Goal: Transaction & Acquisition: Purchase product/service

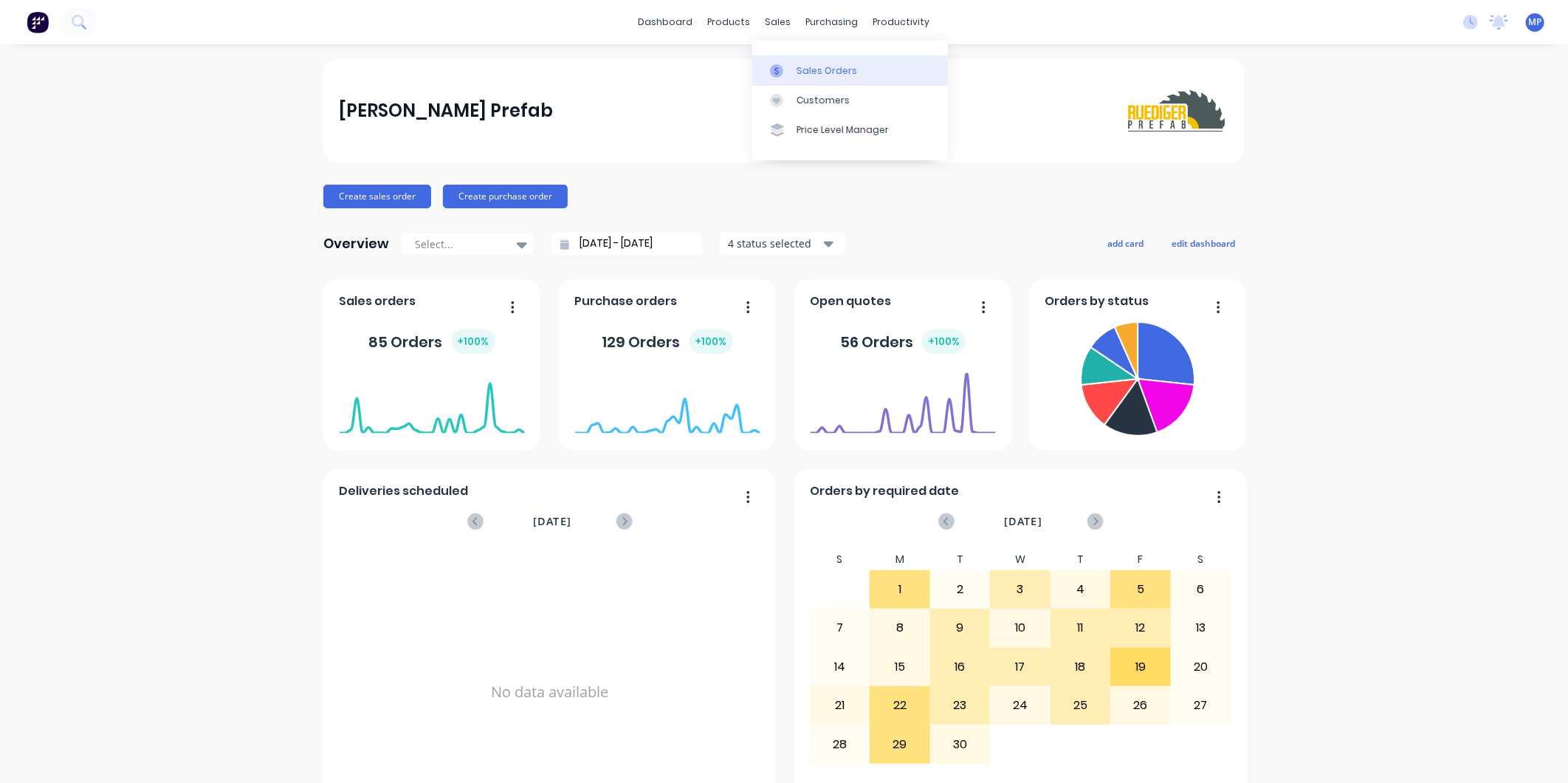
click at [812, 78] on link "Sales Orders" at bounding box center [849, 71] width 196 height 30
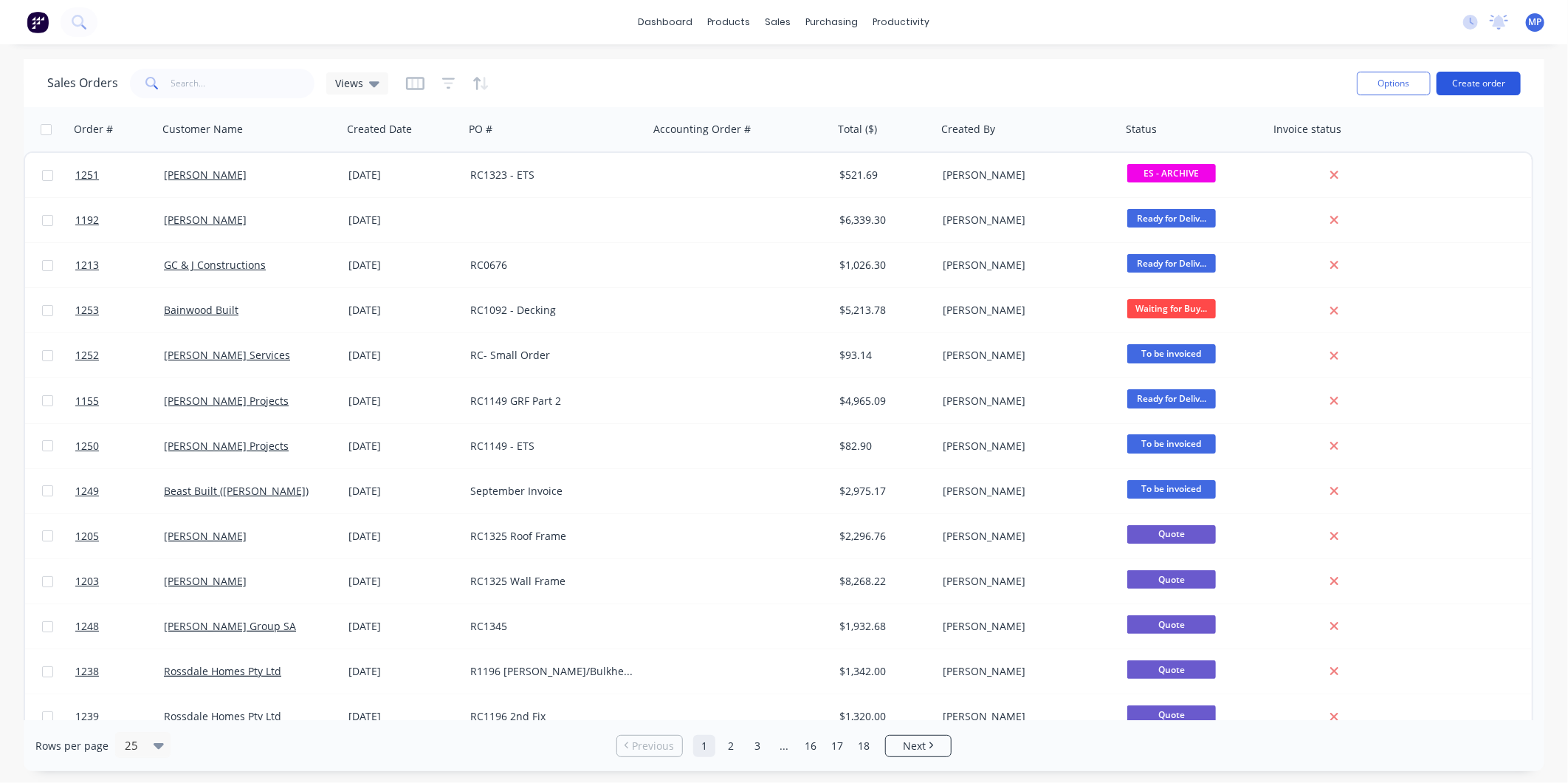
click at [852, 85] on button "Create order" at bounding box center [1479, 83] width 84 height 23
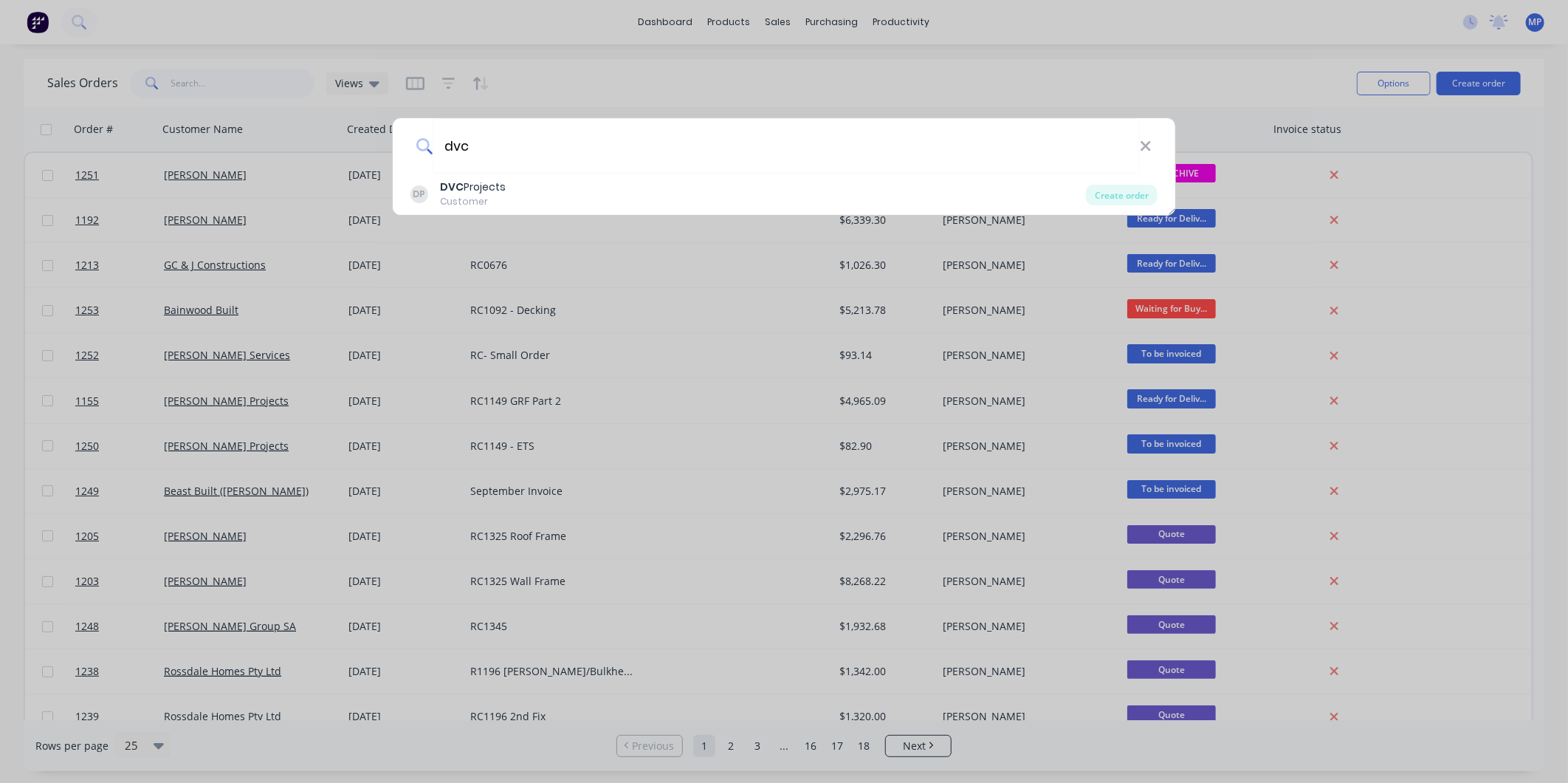
type input "dvc"
click at [628, 187] on div "DP DVC Projects Customer" at bounding box center [748, 193] width 676 height 29
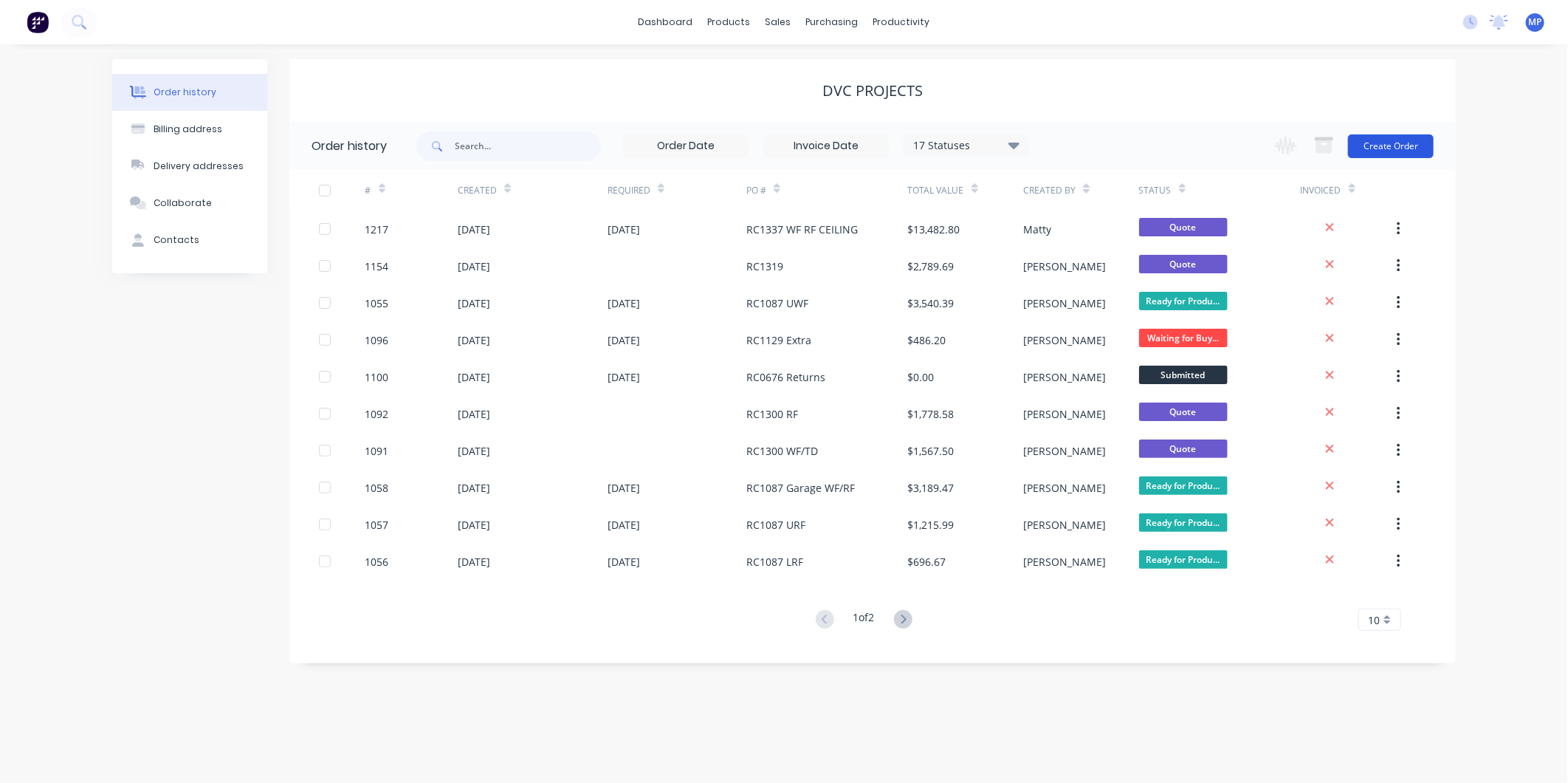
click at [852, 137] on button "Create Order" at bounding box center [1391, 146] width 85 height 23
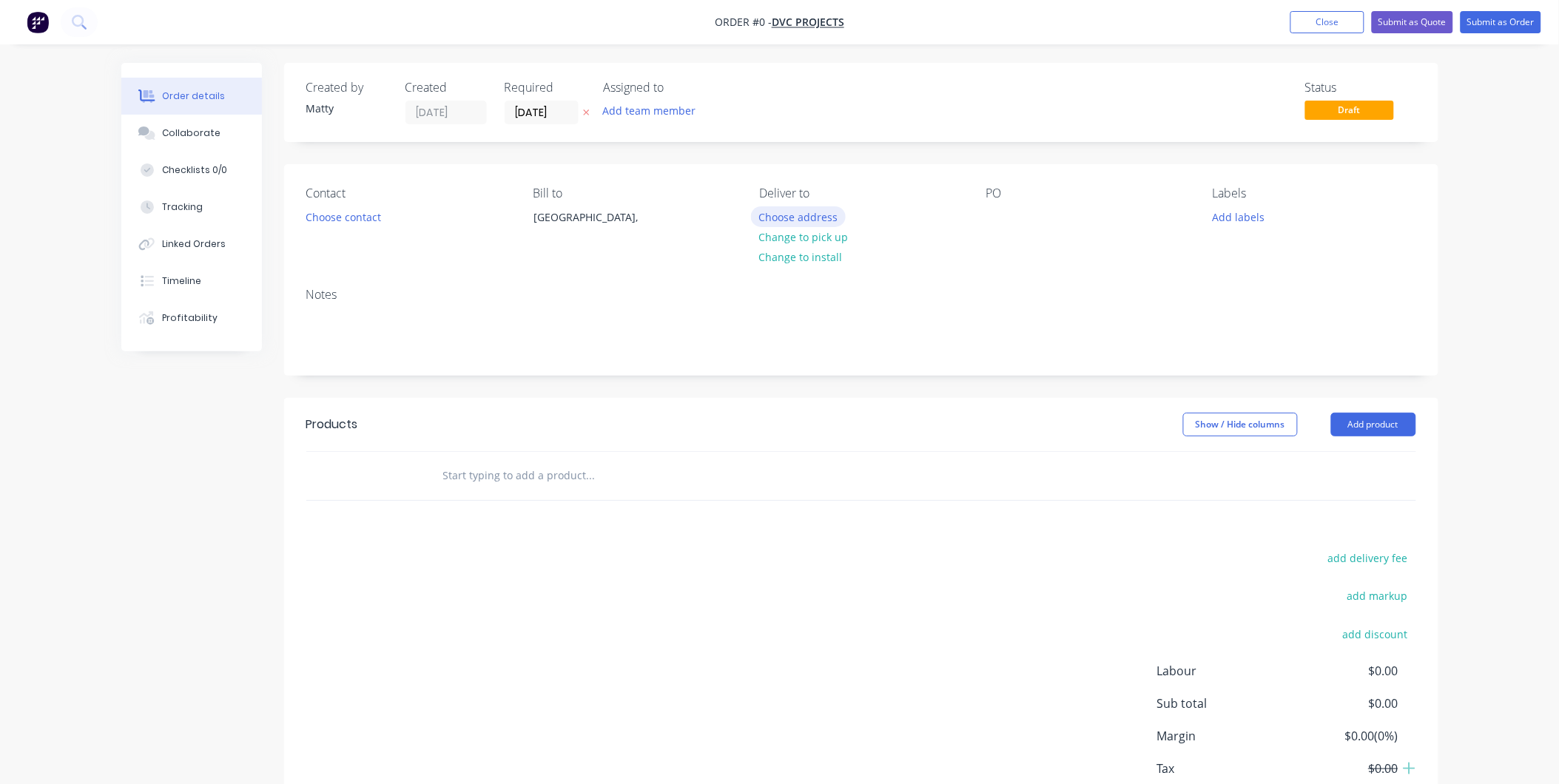
click at [809, 215] on button "Choose address" at bounding box center [798, 216] width 95 height 20
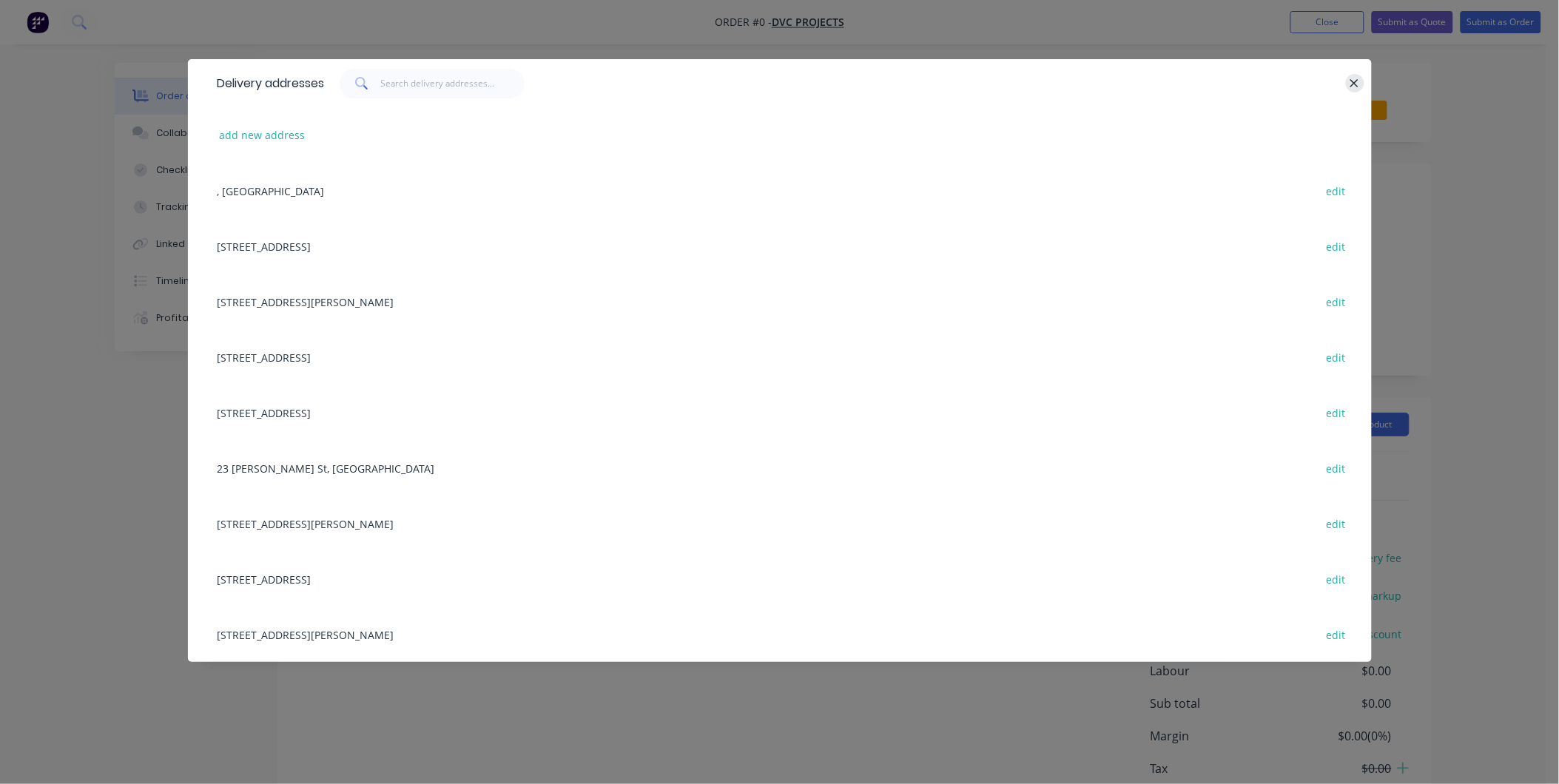
click at [854, 74] on button "button" at bounding box center [1355, 84] width 19 height 19
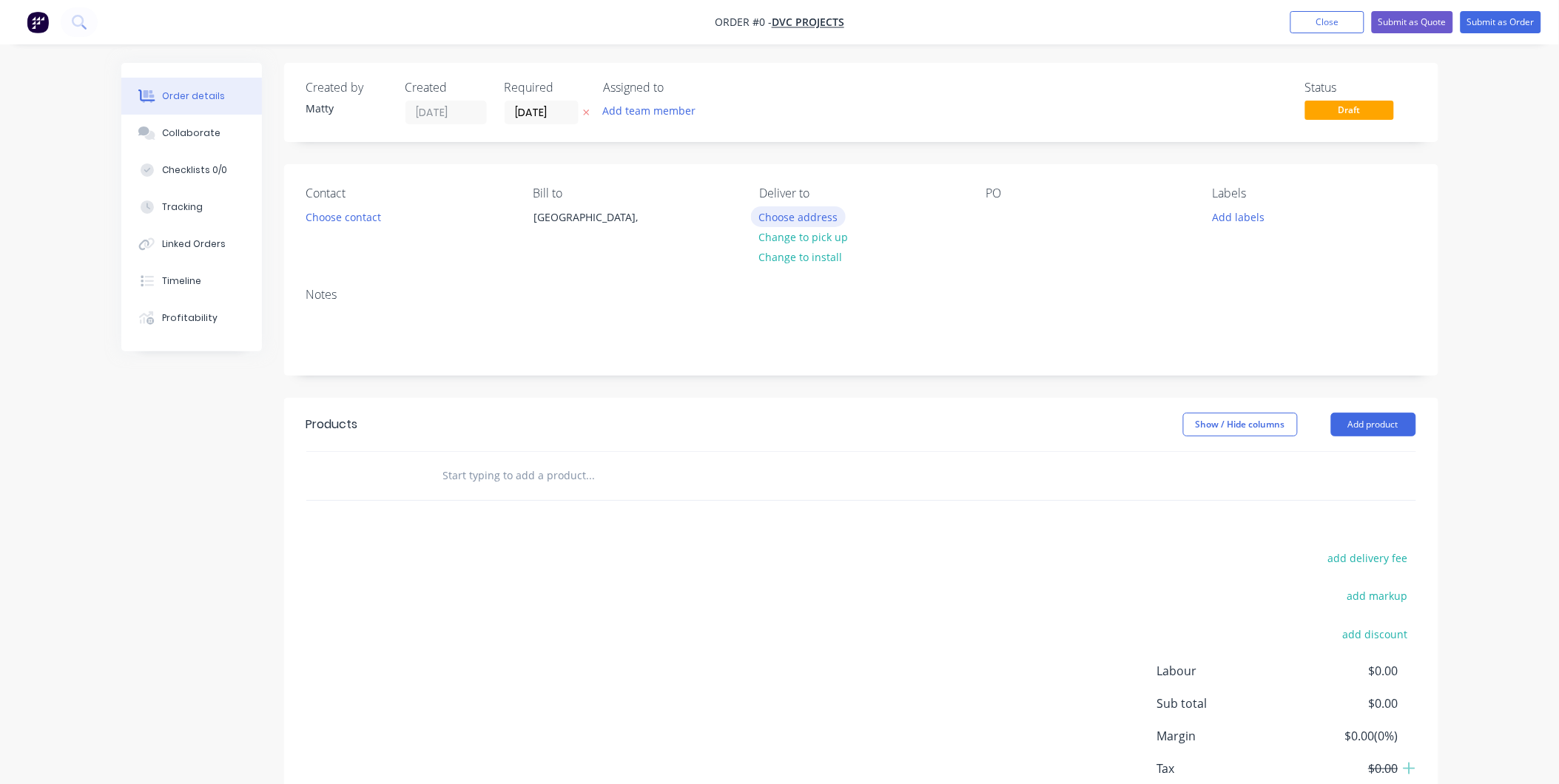
click at [804, 220] on button "Choose address" at bounding box center [798, 216] width 95 height 20
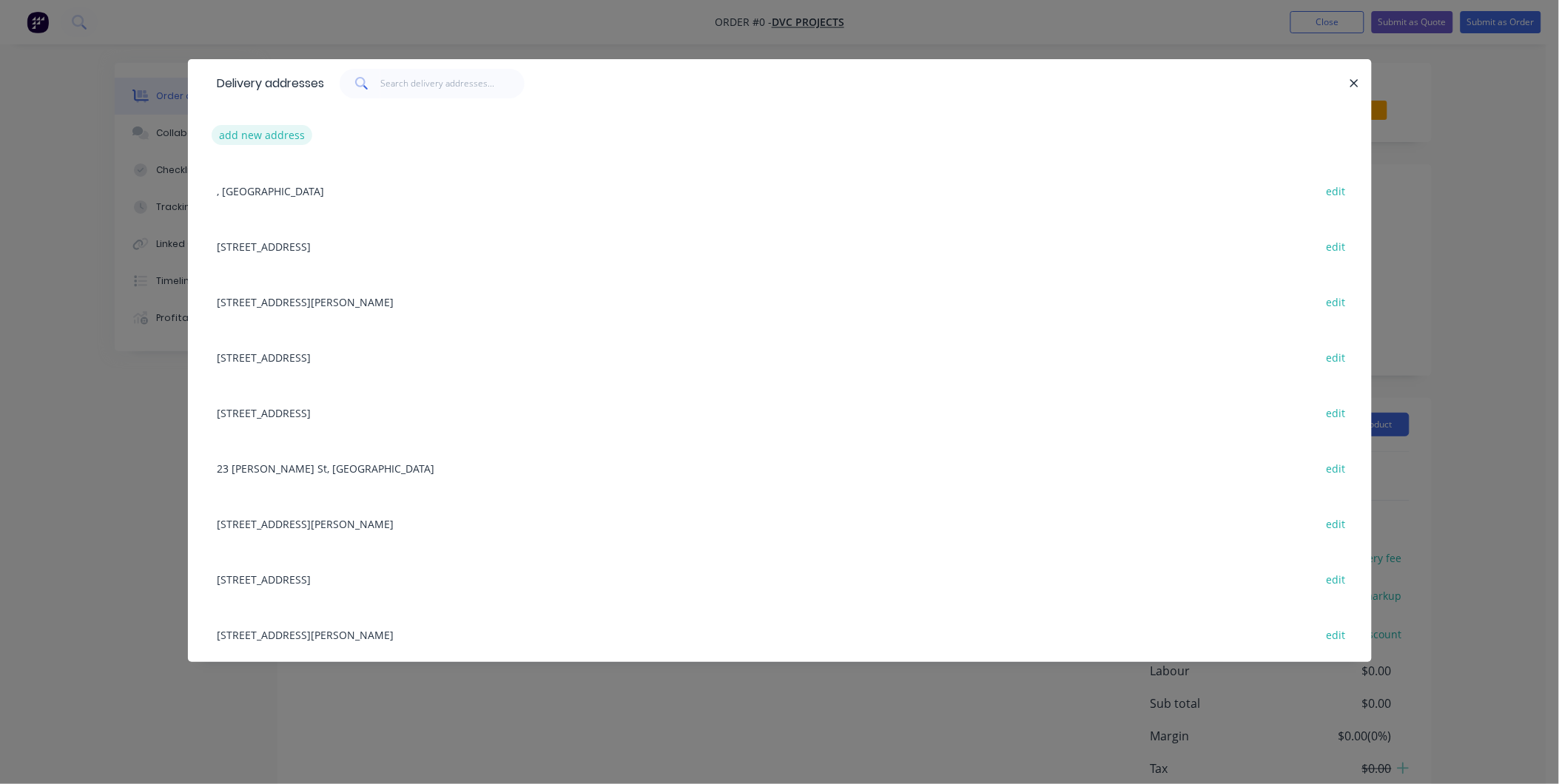
click at [274, 131] on button "add new address" at bounding box center [261, 134] width 101 height 20
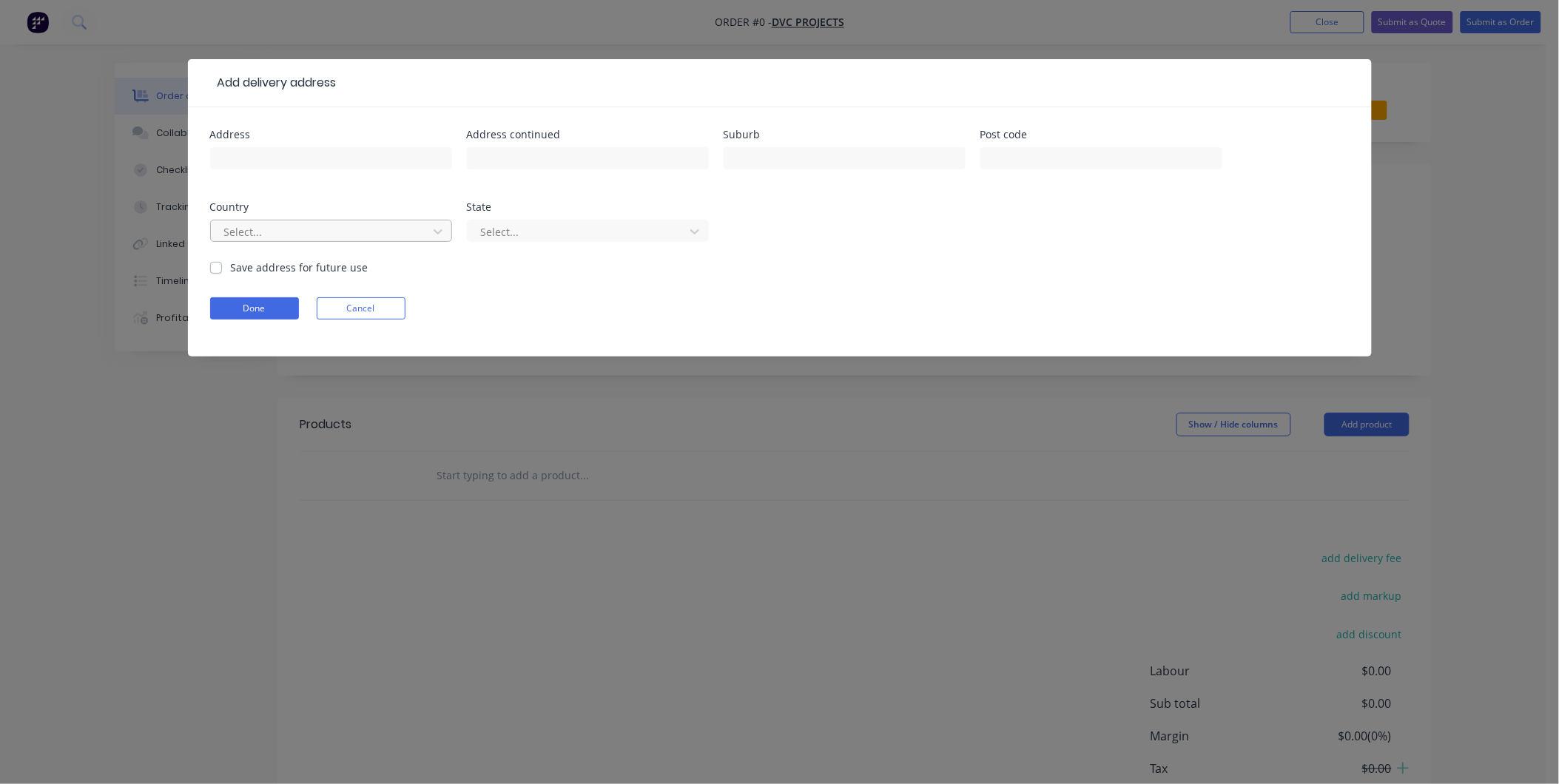
click at [389, 225] on div at bounding box center [321, 232] width 197 height 19
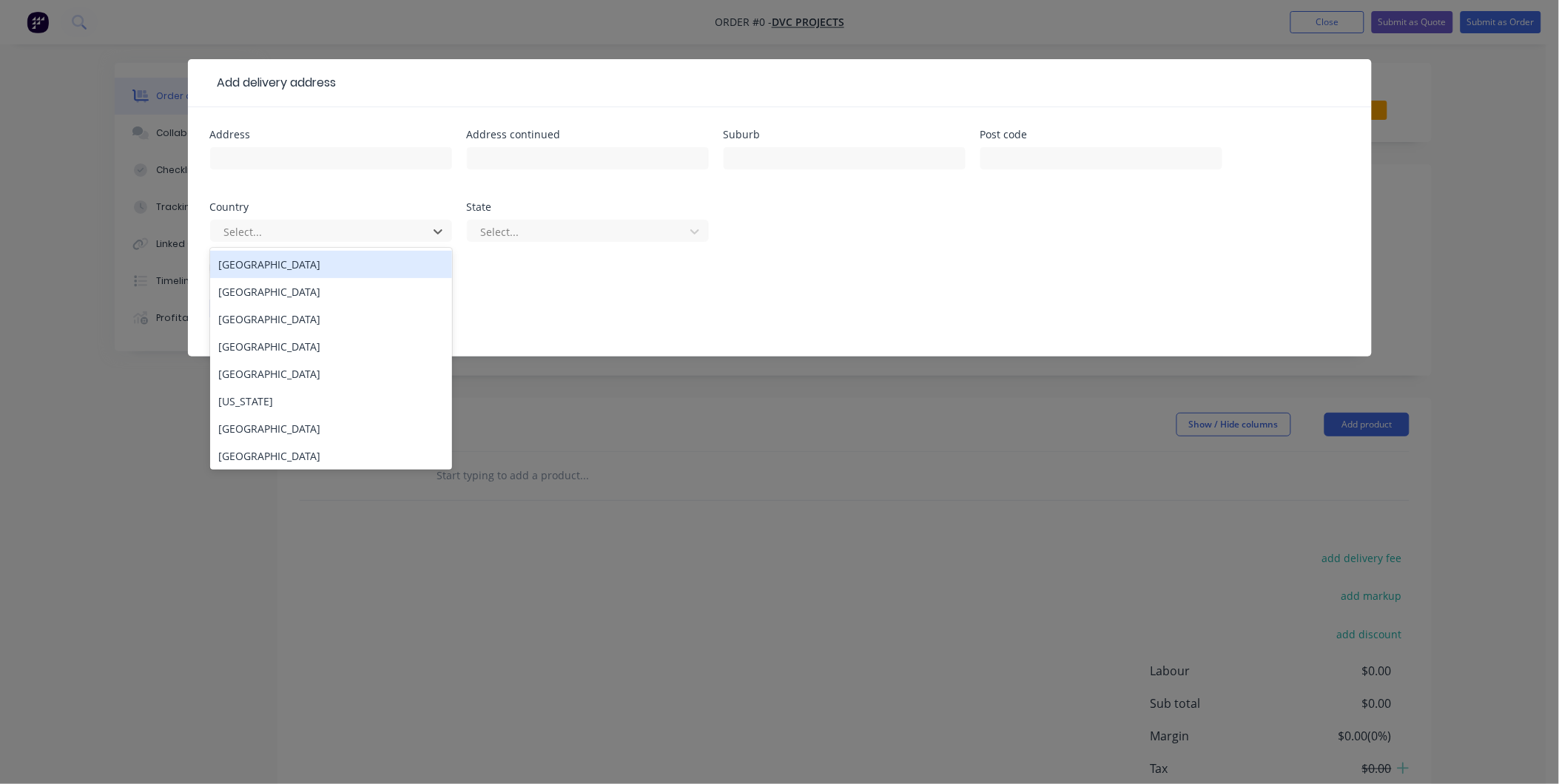
click at [355, 262] on div "[GEOGRAPHIC_DATA]" at bounding box center [331, 264] width 242 height 27
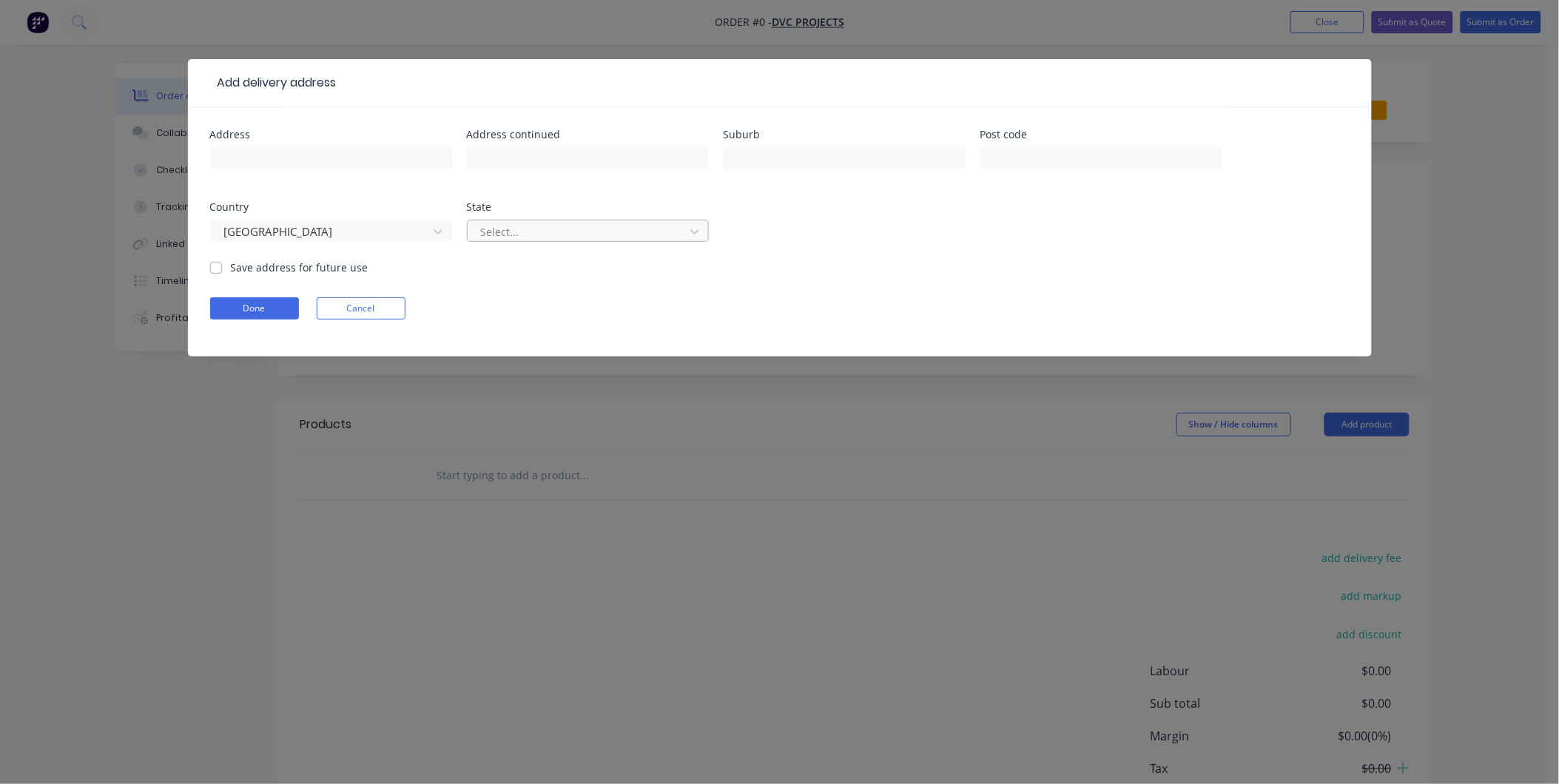
click at [569, 231] on div at bounding box center [578, 232] width 197 height 19
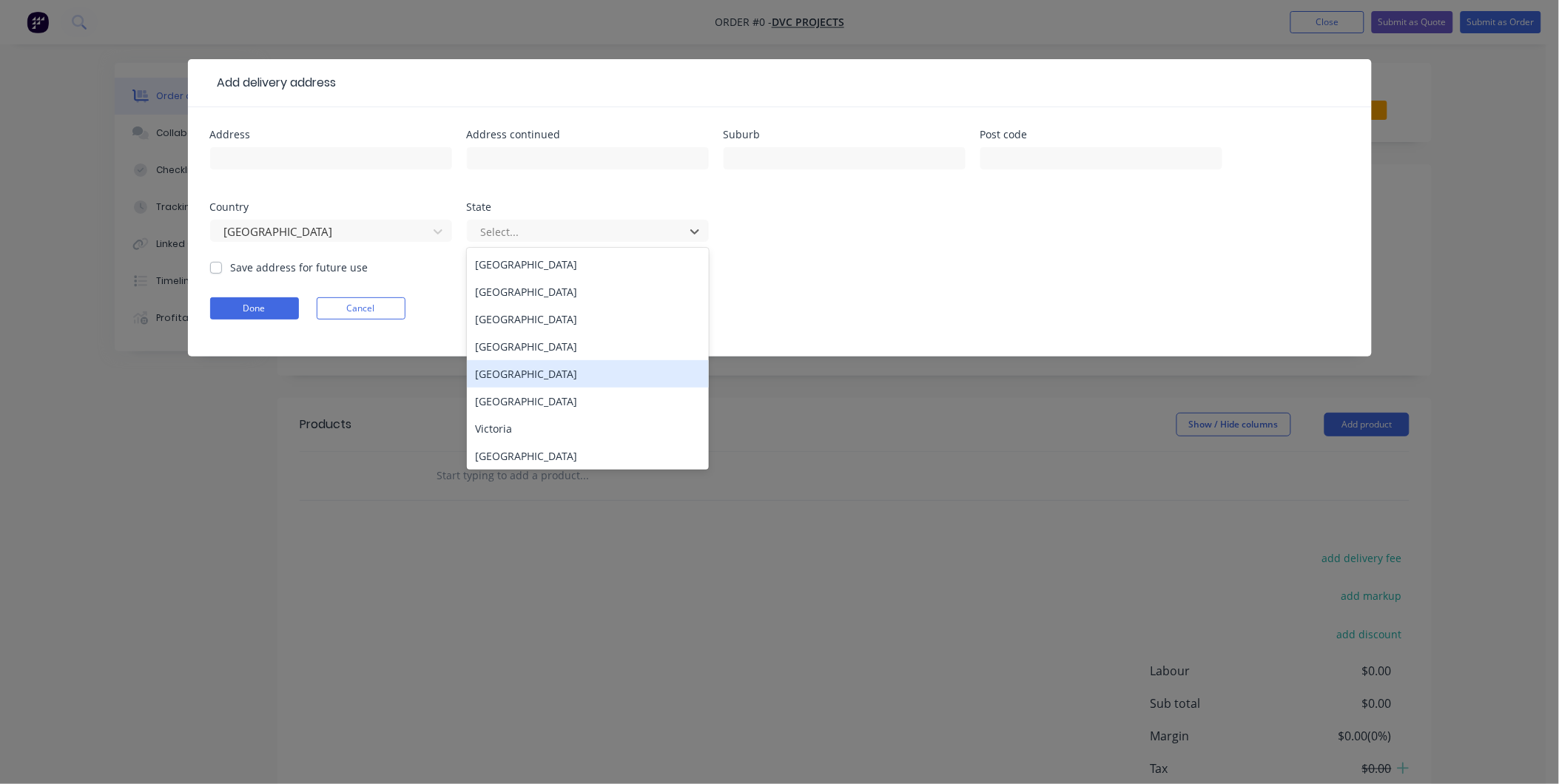
click at [554, 370] on div "[GEOGRAPHIC_DATA]" at bounding box center [588, 373] width 242 height 27
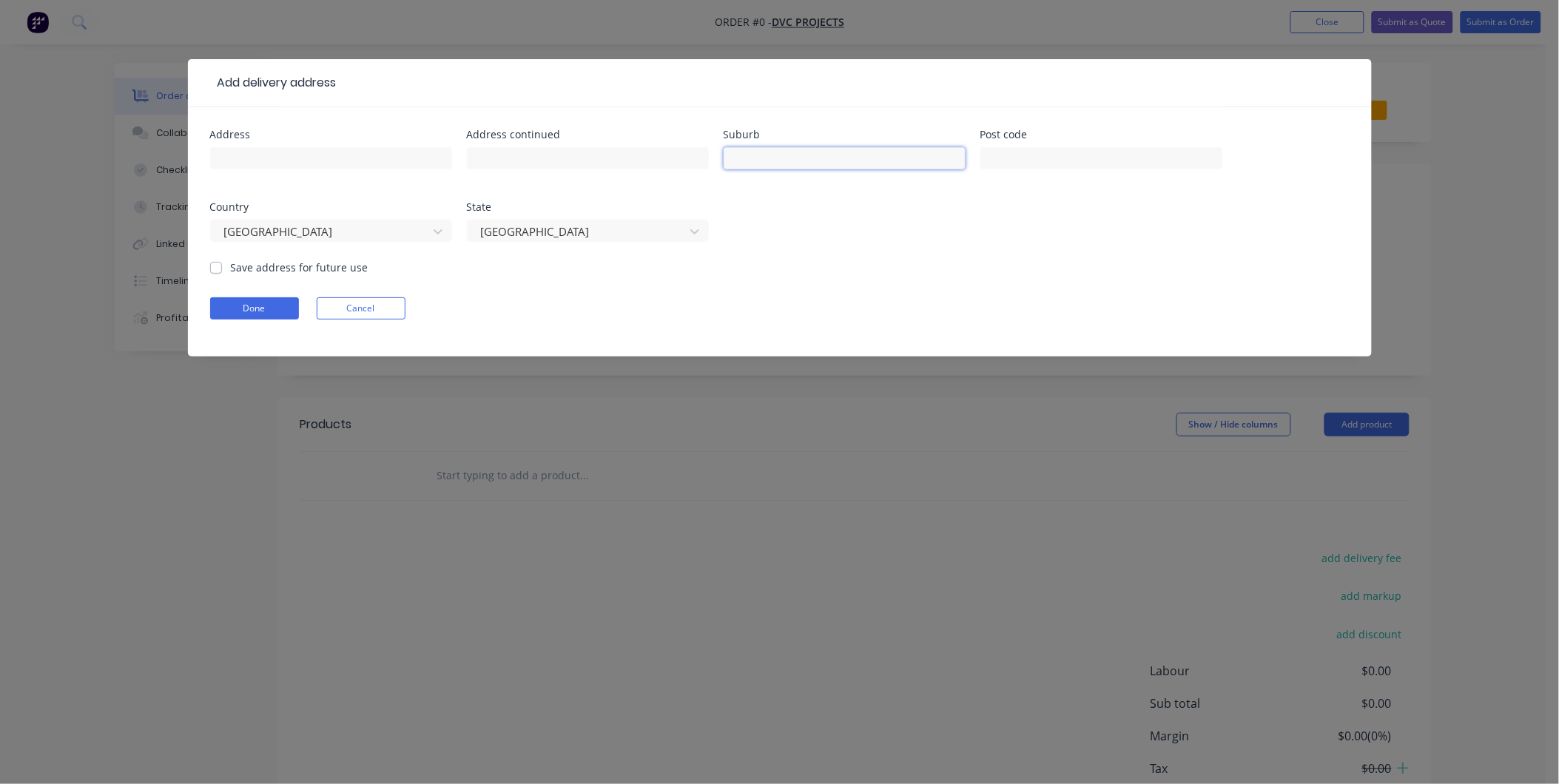
click at [806, 158] on input "text" at bounding box center [845, 158] width 242 height 22
click at [779, 161] on input "text" at bounding box center [845, 158] width 242 height 22
type input "[PERSON_NAME]"
click at [854, 153] on input "text" at bounding box center [1101, 158] width 242 height 22
click at [854, 240] on div "Address Address continued Suburb [PERSON_NAME] Post code Country [GEOGRAPHIC_DA…" at bounding box center [780, 194] width 1139 height 130
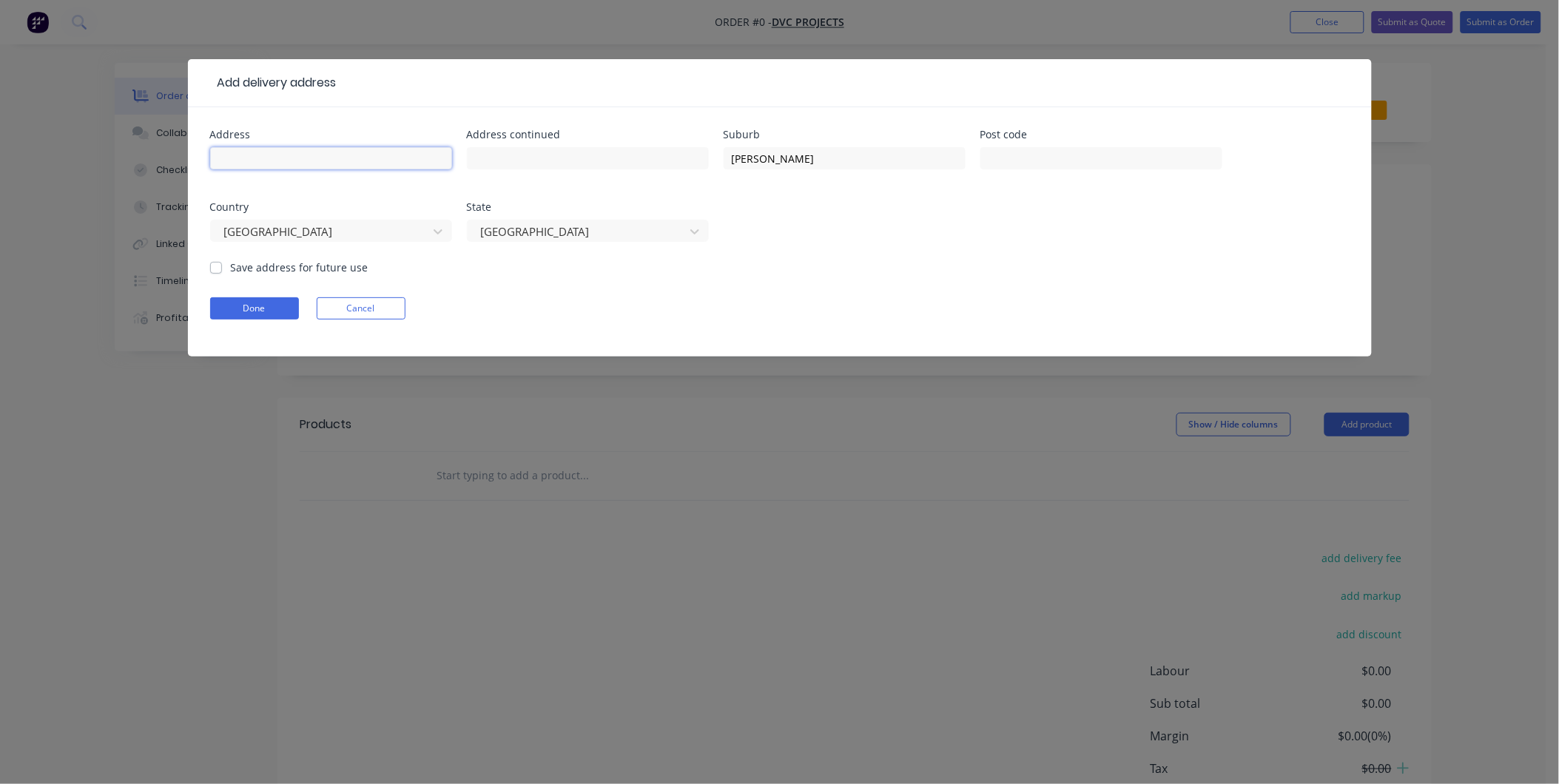
click at [300, 156] on input "text" at bounding box center [331, 158] width 242 height 22
type input "[STREET_ADDRESS]"
click at [231, 269] on label "Save address for future use" at bounding box center [300, 267] width 138 height 16
click at [216, 269] on input "Save address for future use" at bounding box center [216, 266] width 12 height 14
checkbox input "true"
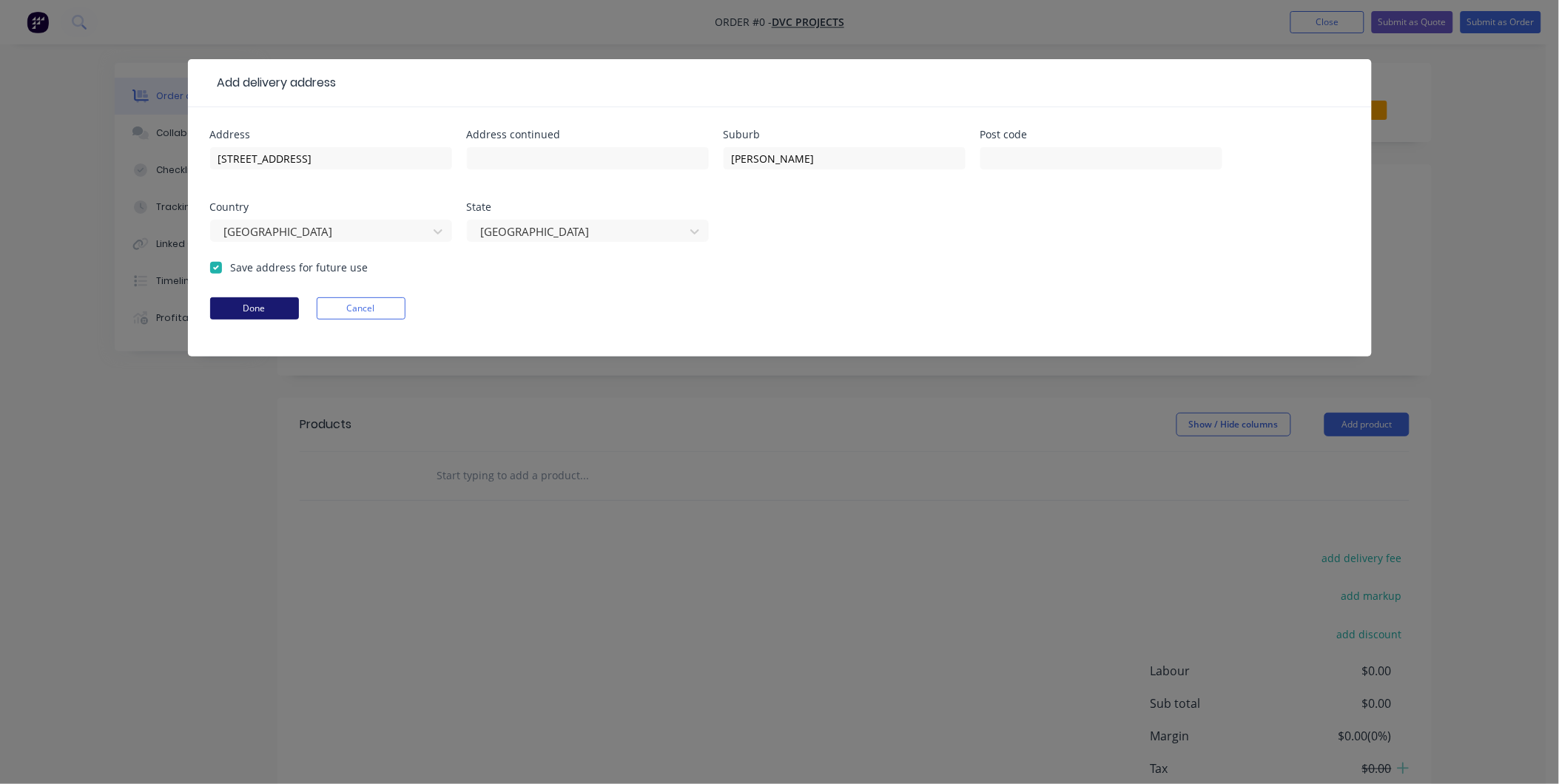
click at [248, 308] on button "Done" at bounding box center [254, 309] width 88 height 22
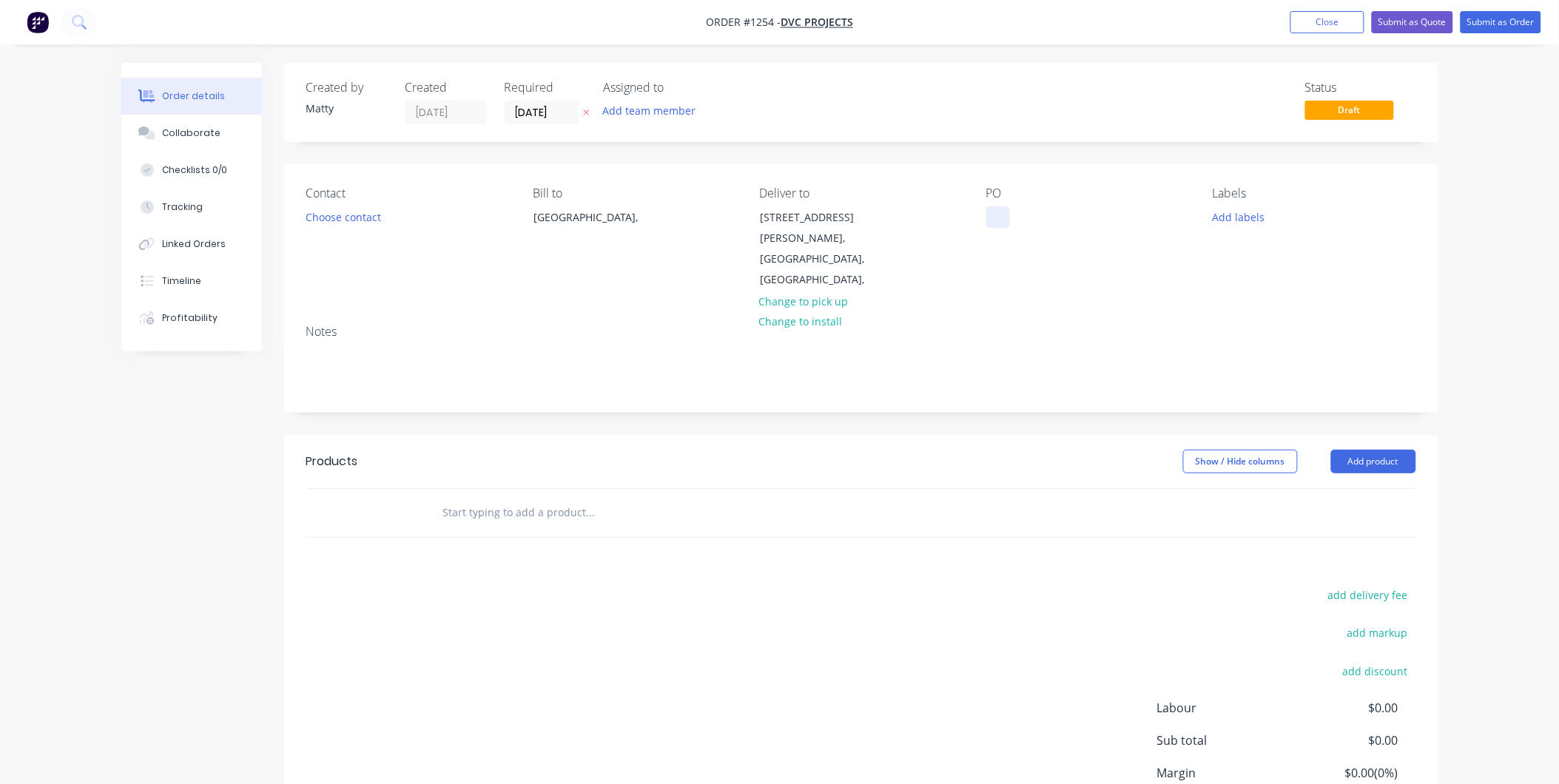
click at [854, 212] on div at bounding box center [997, 217] width 23 height 21
click at [854, 219] on div at bounding box center [997, 217] width 23 height 21
click at [445, 462] on input "text" at bounding box center [591, 512] width 296 height 30
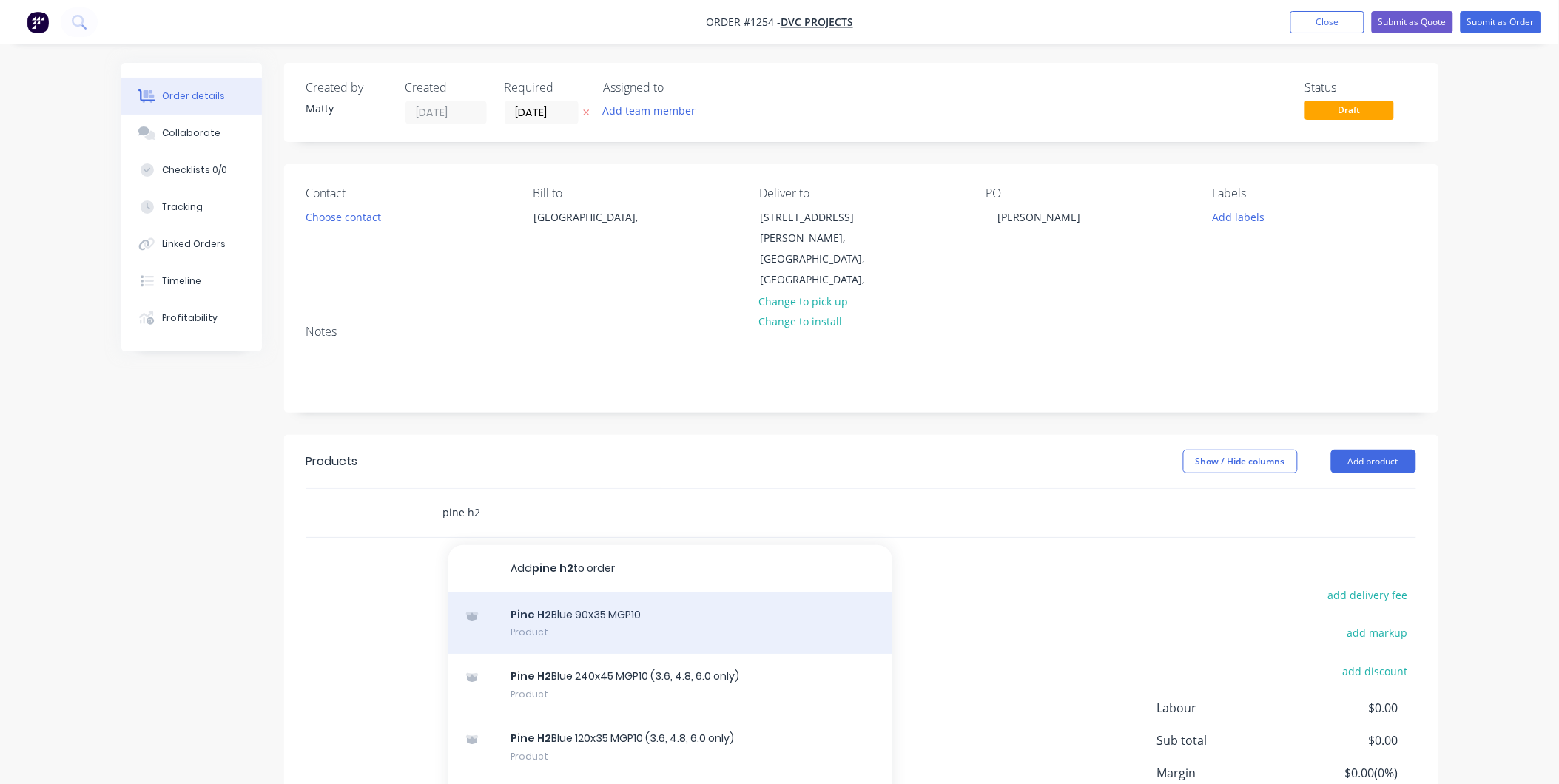
type input "pine h2"
click at [735, 462] on div "Pine H2 Blue 90x35 MGP10 Product" at bounding box center [670, 623] width 444 height 62
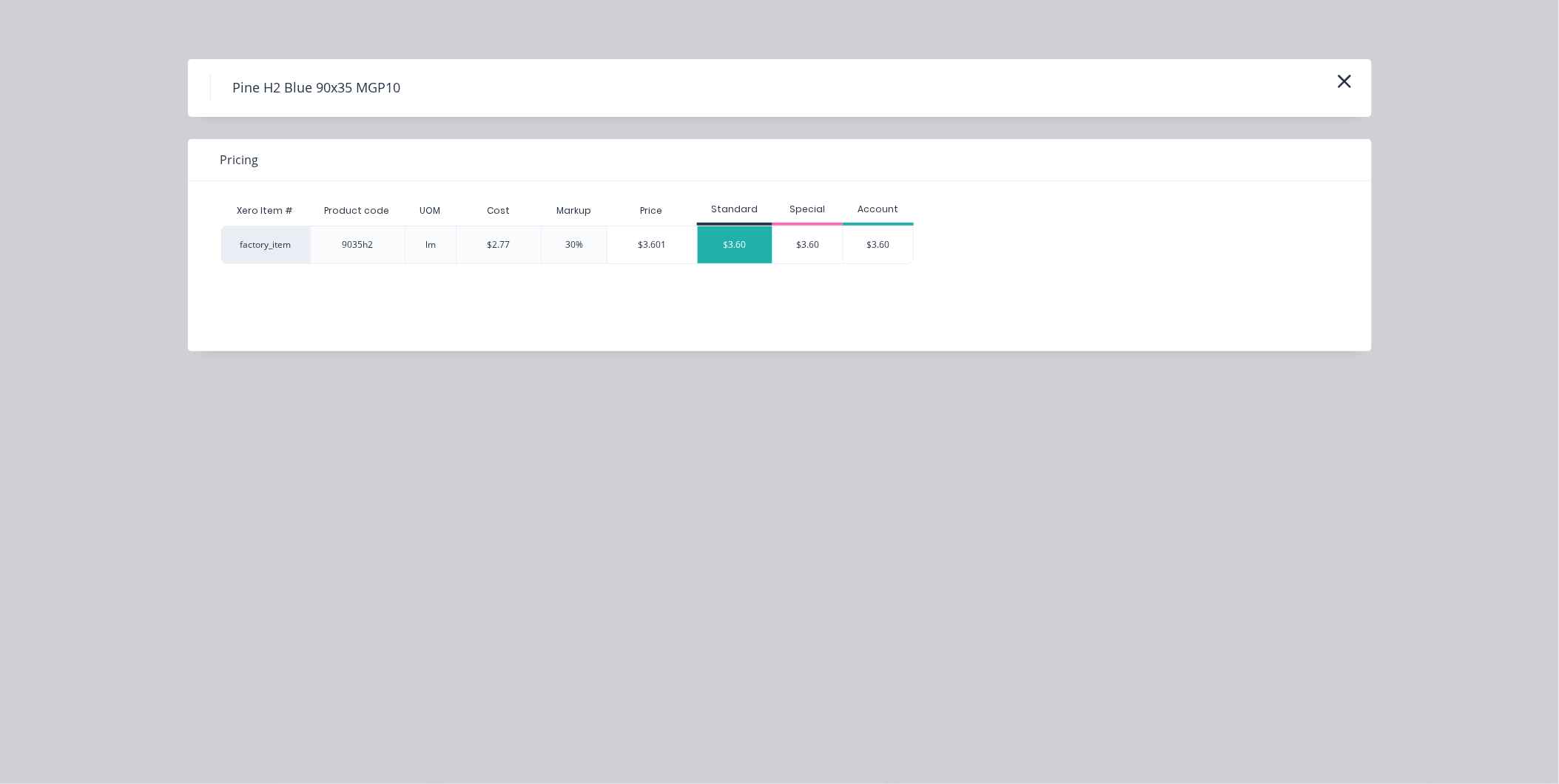
click at [735, 255] on div "$3.60" at bounding box center [735, 245] width 74 height 37
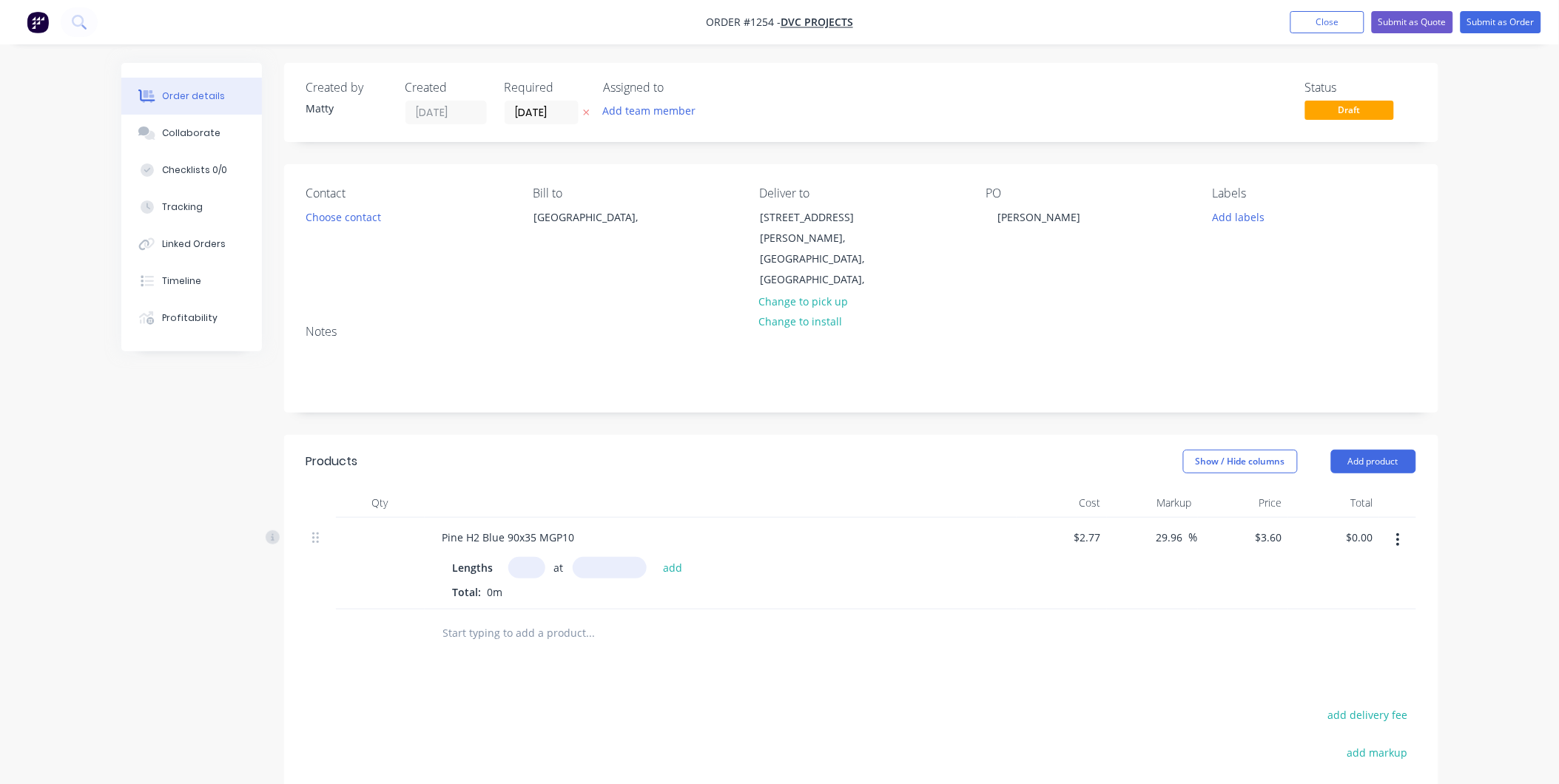
click at [537, 462] on input "text" at bounding box center [526, 567] width 37 height 21
type input "80"
type input "3000"
click at [656, 462] on button "add" at bounding box center [673, 566] width 34 height 20
type input "$864.00"
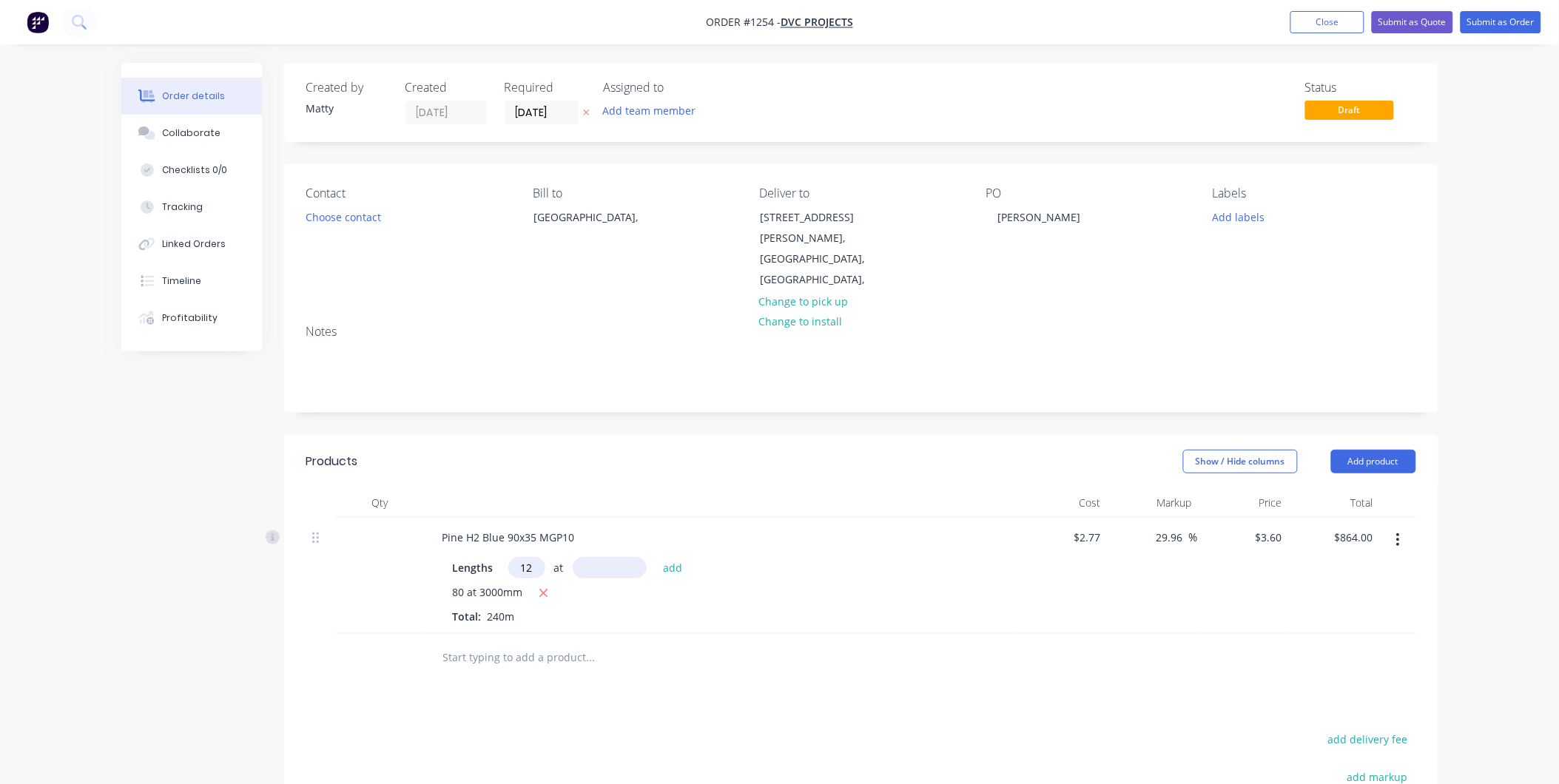
type input "12"
type input "5"
type input "6000"
click at [656, 462] on button "add" at bounding box center [673, 566] width 34 height 20
type input "$1,123.20"
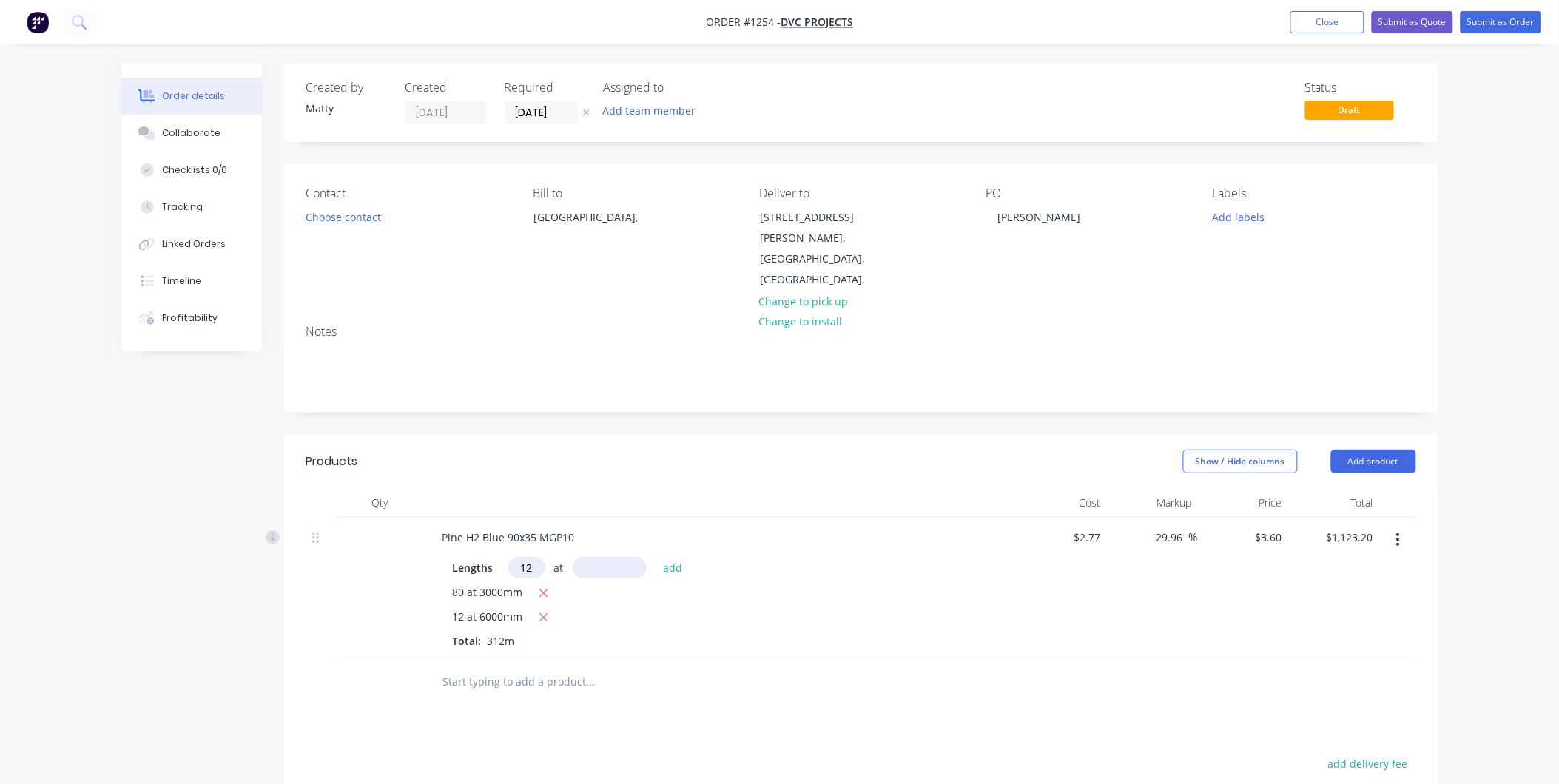
type input "12"
type input "6000"
click at [656, 462] on button "add" at bounding box center [673, 566] width 34 height 20
type input "$1,382.40"
type input "14"
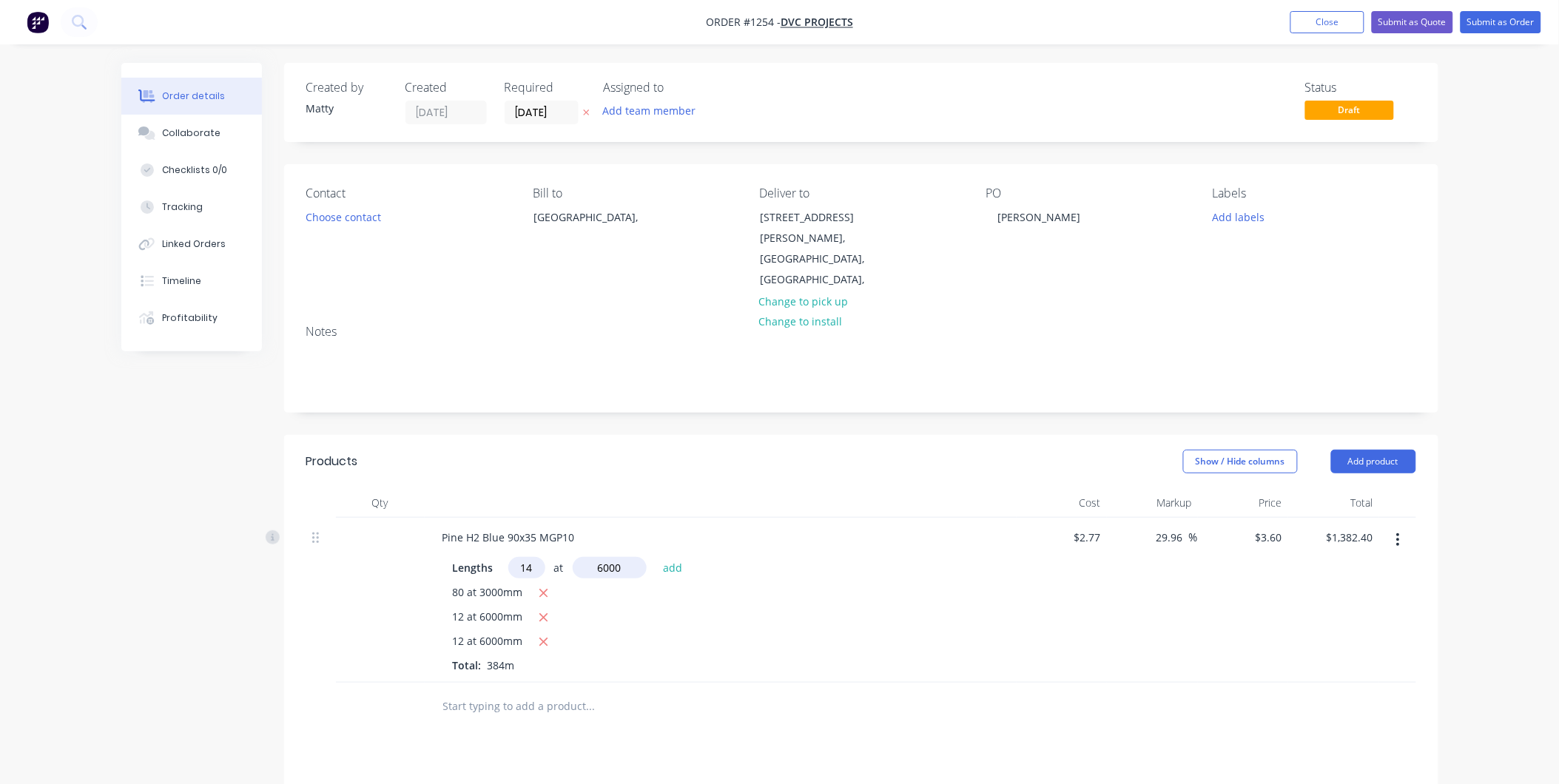
type input "6000"
click at [656, 462] on button "add" at bounding box center [673, 566] width 34 height 20
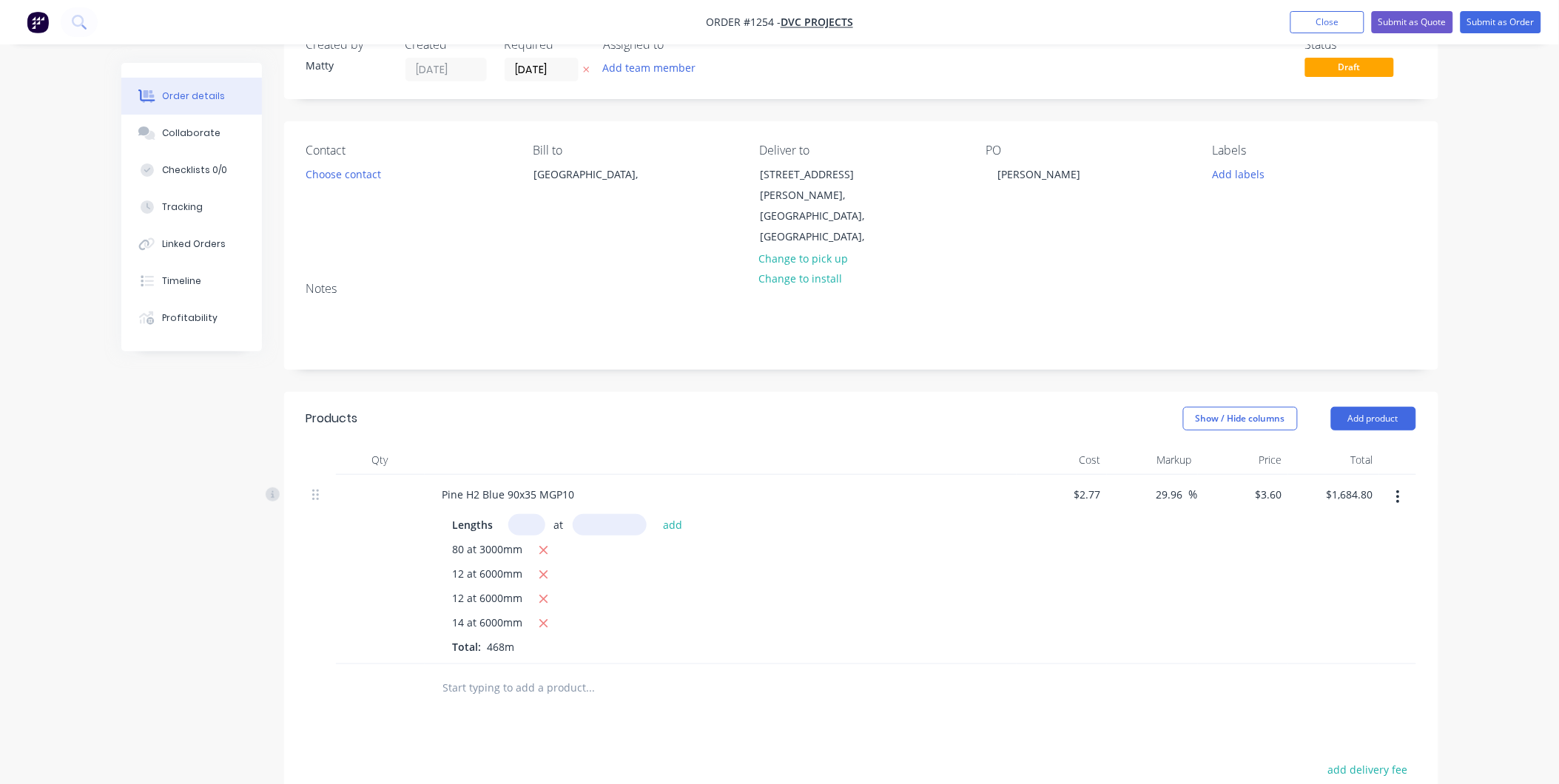
scroll to position [82, 0]
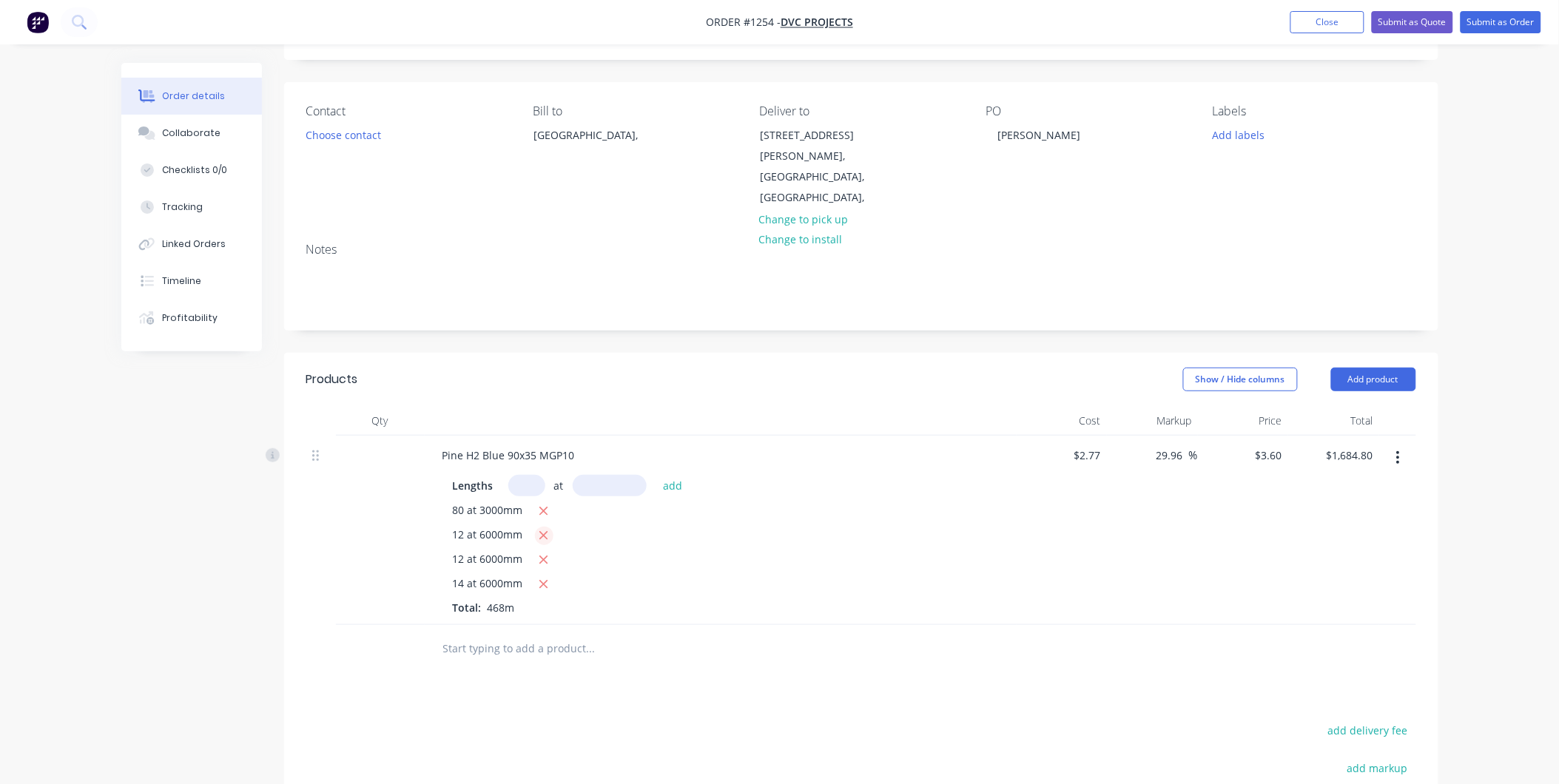
click at [544, 462] on icon "button" at bounding box center [543, 536] width 9 height 13
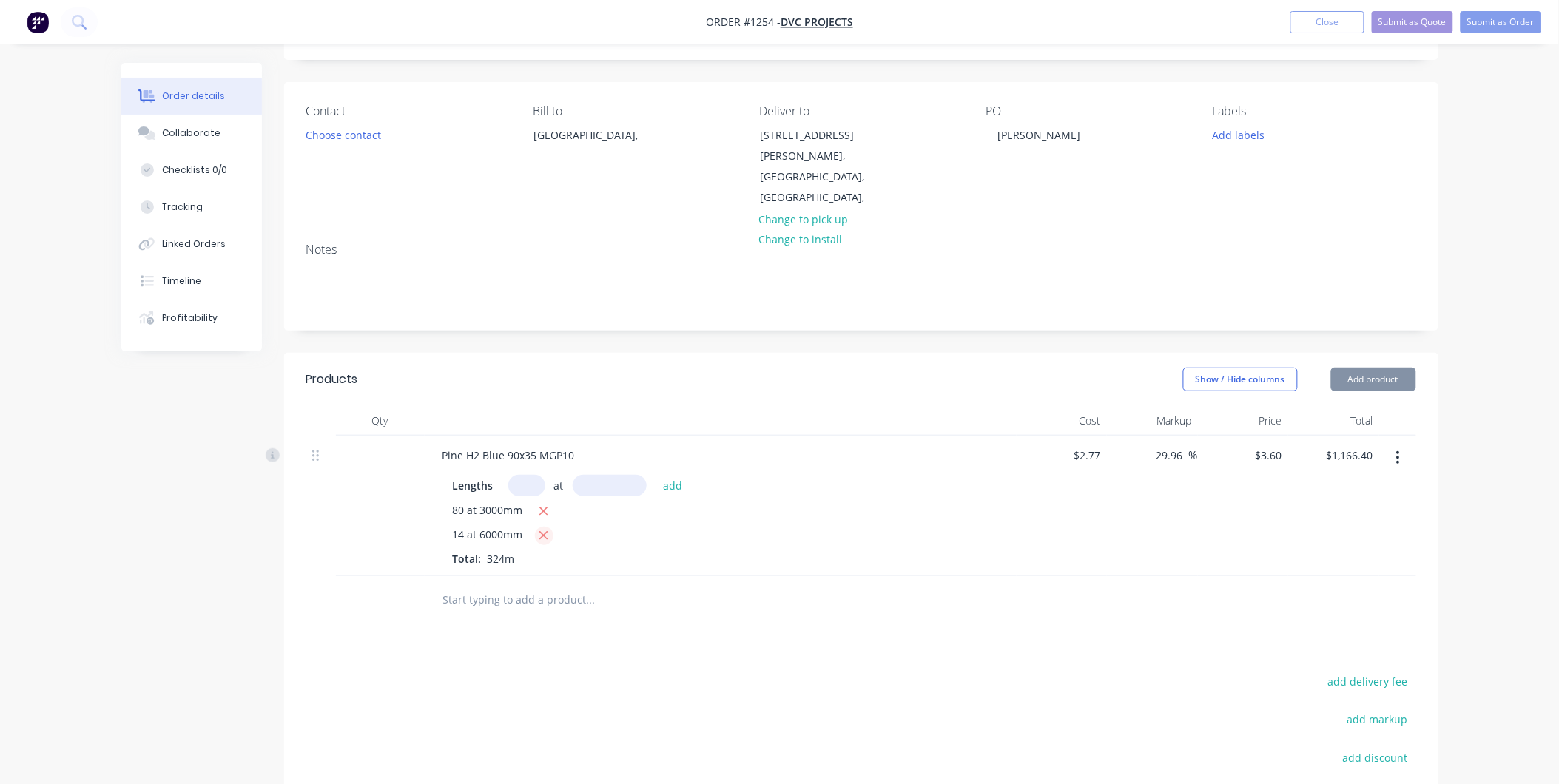
click at [544, 462] on icon "button" at bounding box center [543, 536] width 9 height 13
type input "$864.00"
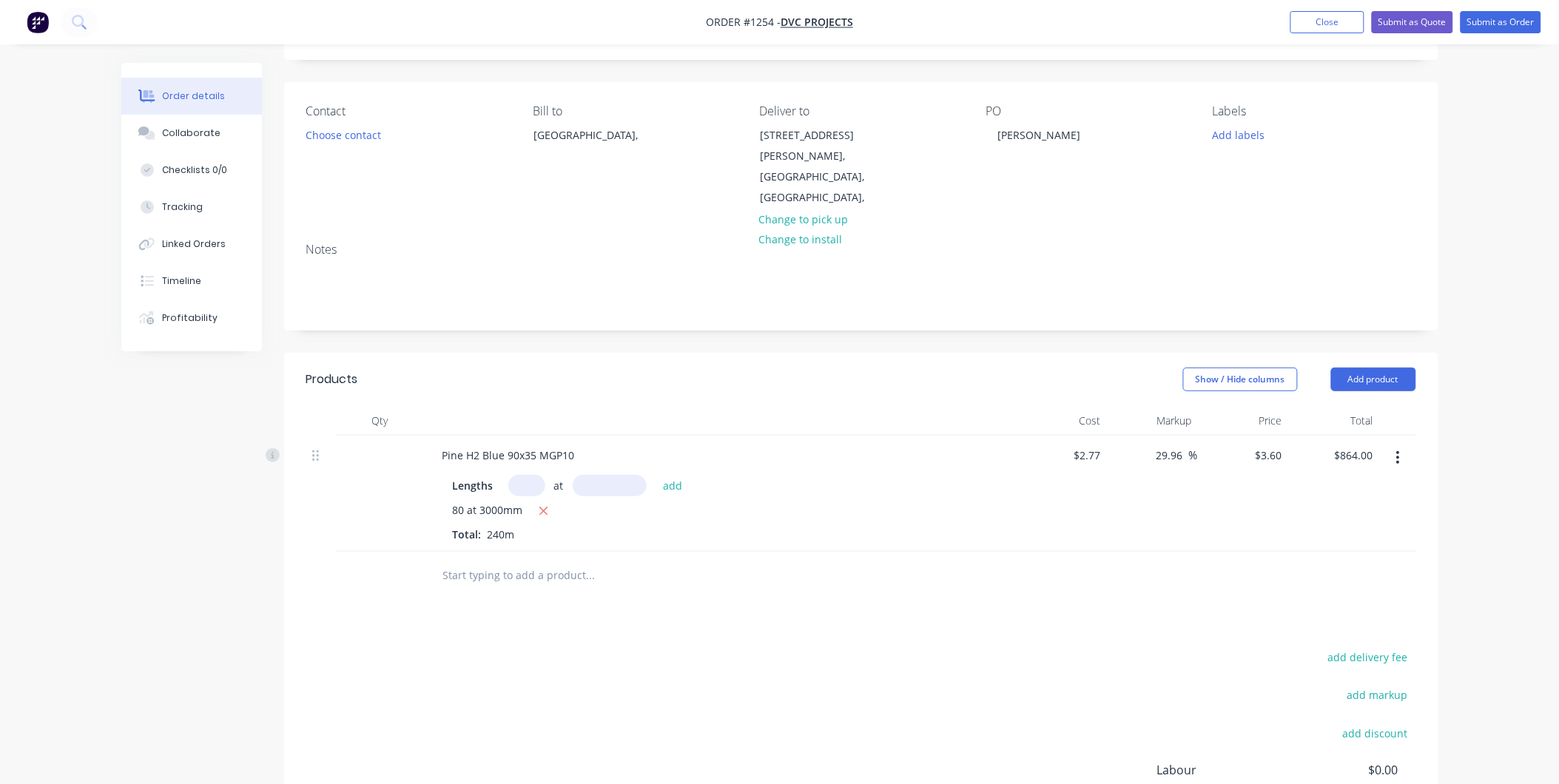
click at [515, 462] on input "text" at bounding box center [526, 485] width 37 height 21
type input "38"
type input "6000"
click at [656, 462] on button "add" at bounding box center [673, 485] width 34 height 20
type input "$1,684.80"
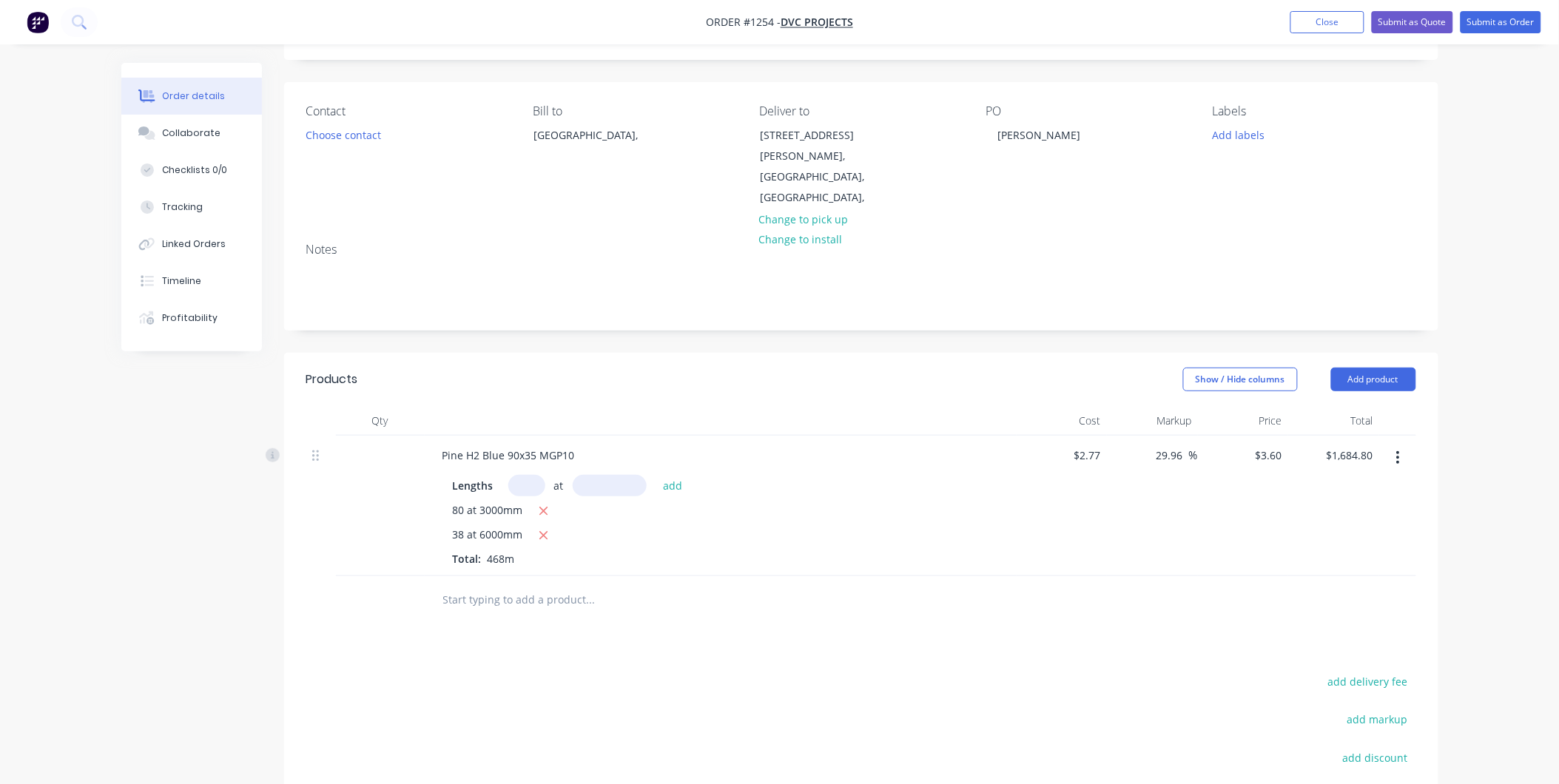
click at [499, 462] on input "text" at bounding box center [591, 600] width 296 height 30
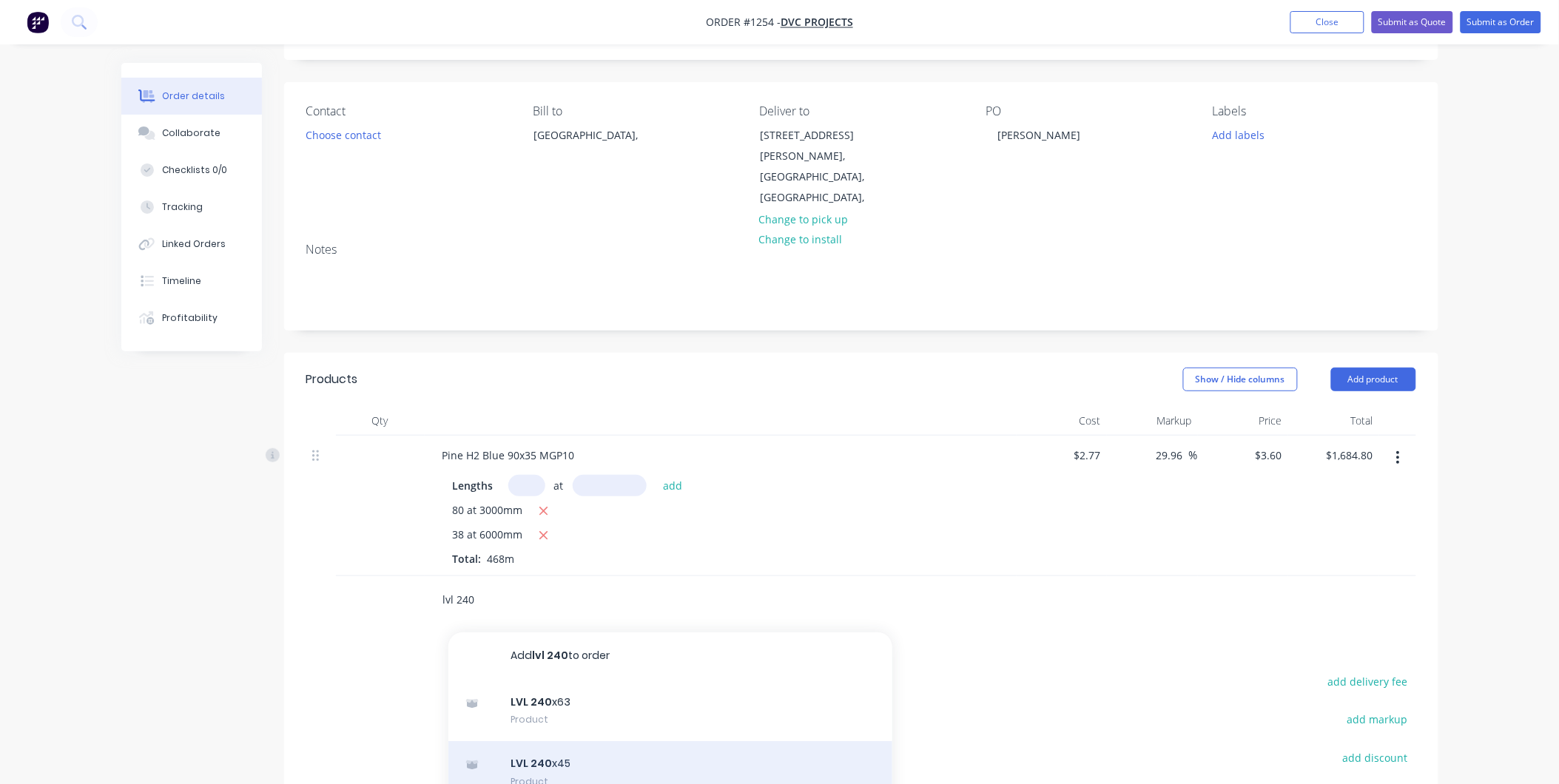
type input "lvl 240"
click at [566, 462] on div "LVL 240 x45 Product" at bounding box center [670, 772] width 444 height 62
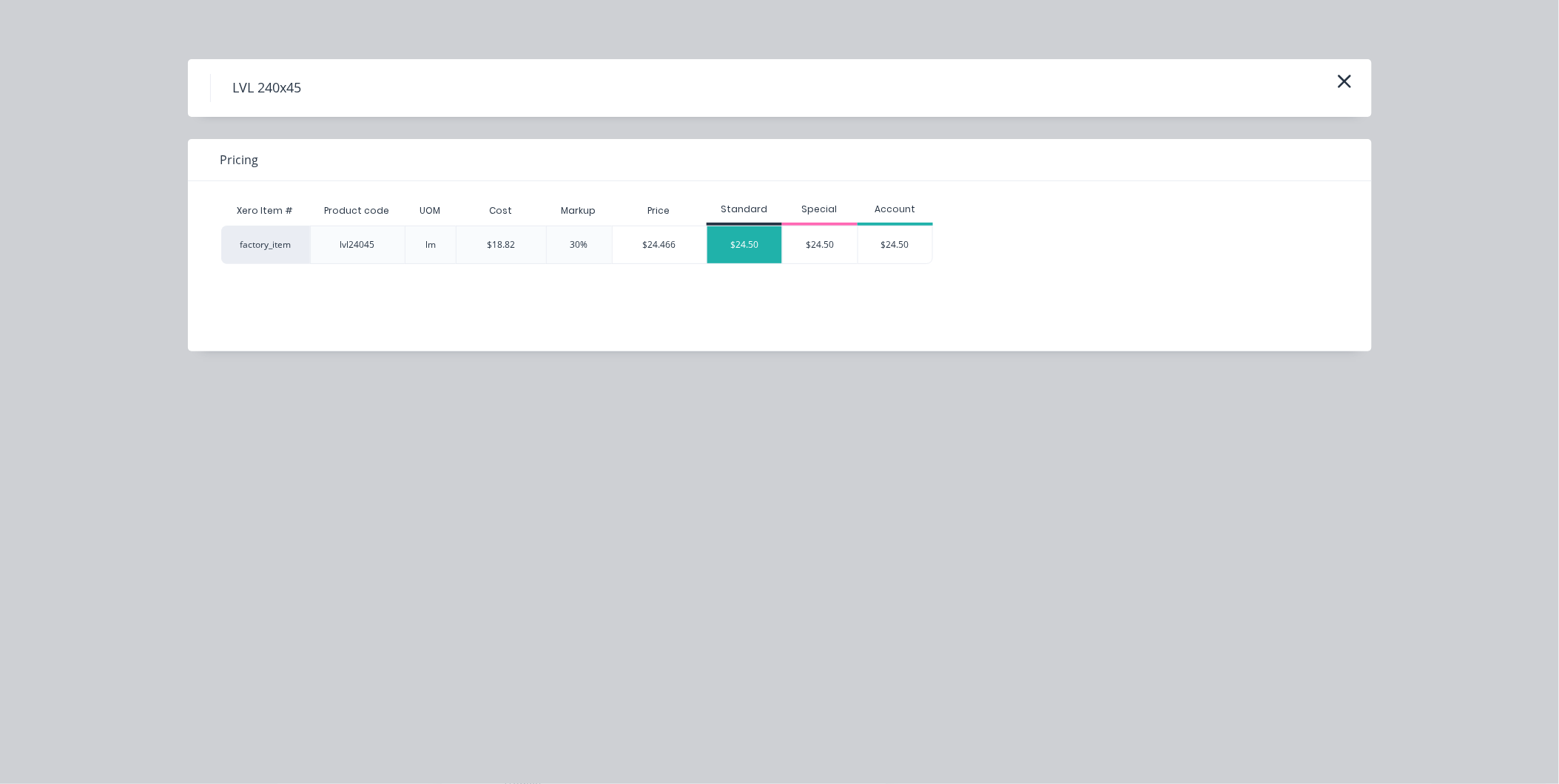
click at [757, 242] on div "$24.50" at bounding box center [744, 245] width 74 height 37
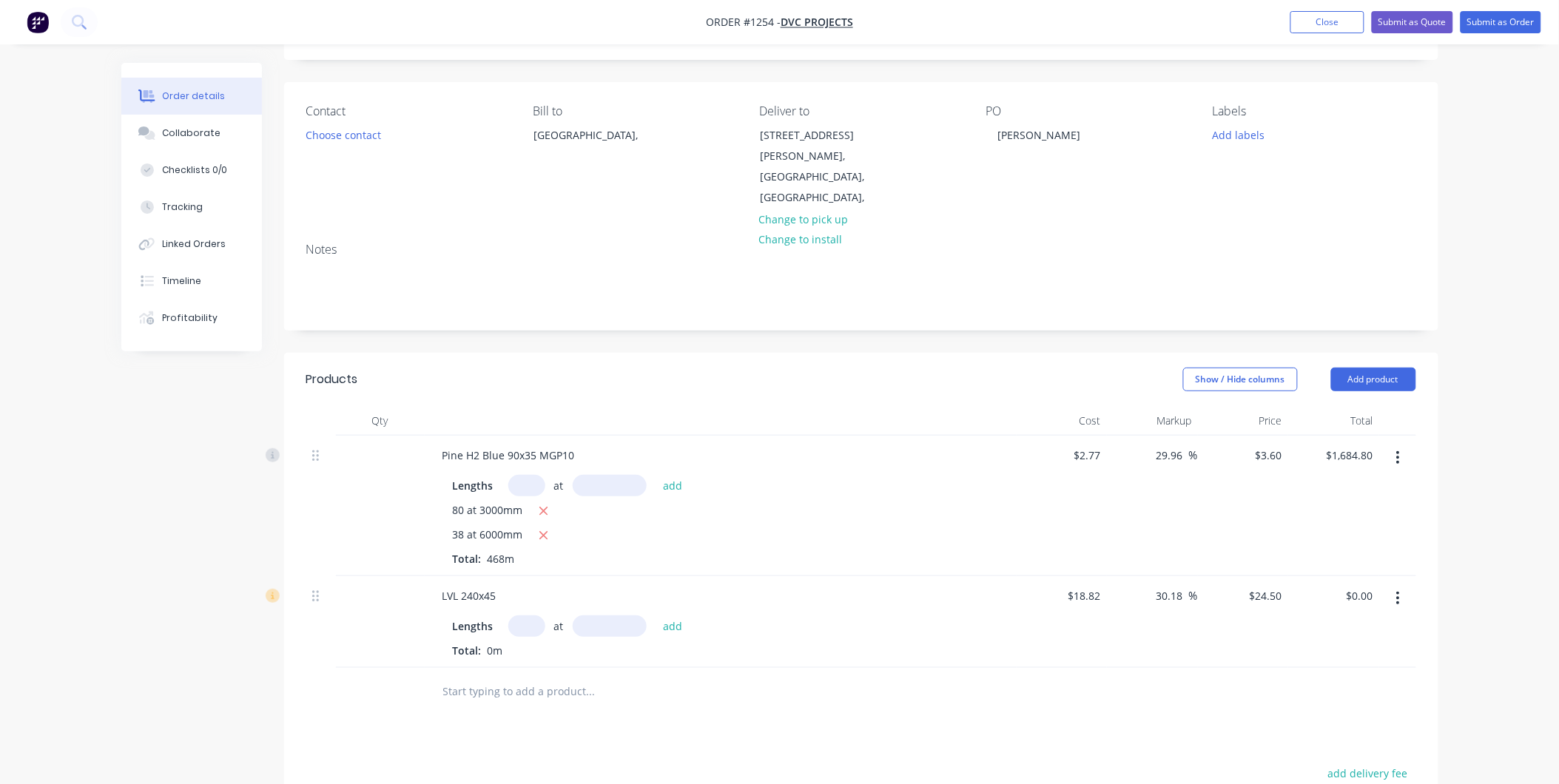
click at [533, 462] on input "text" at bounding box center [526, 626] width 37 height 21
type input "7"
type input "5400"
click at [656, 462] on button "add" at bounding box center [673, 625] width 34 height 20
type input "$926.10"
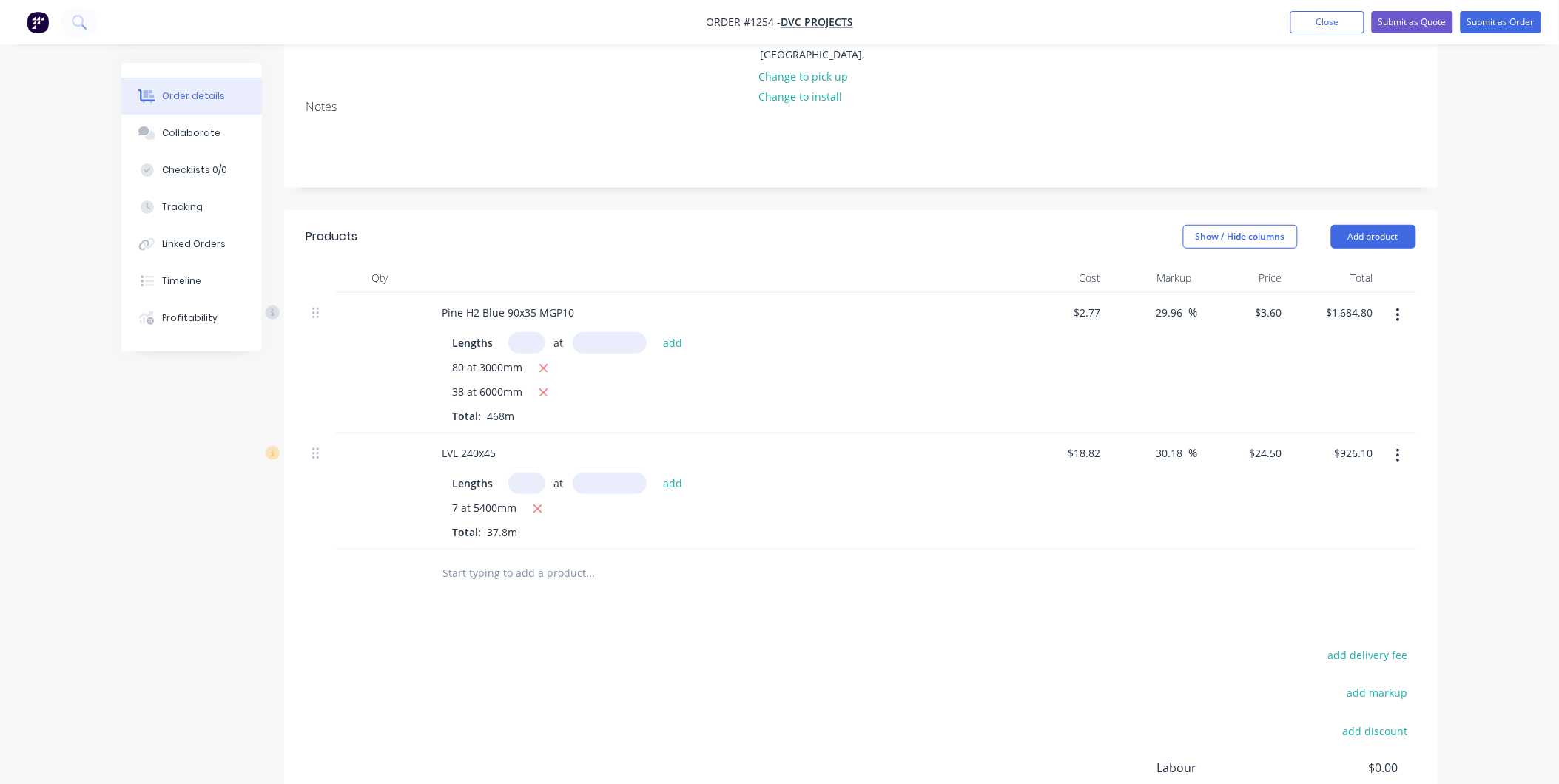
scroll to position [246, 0]
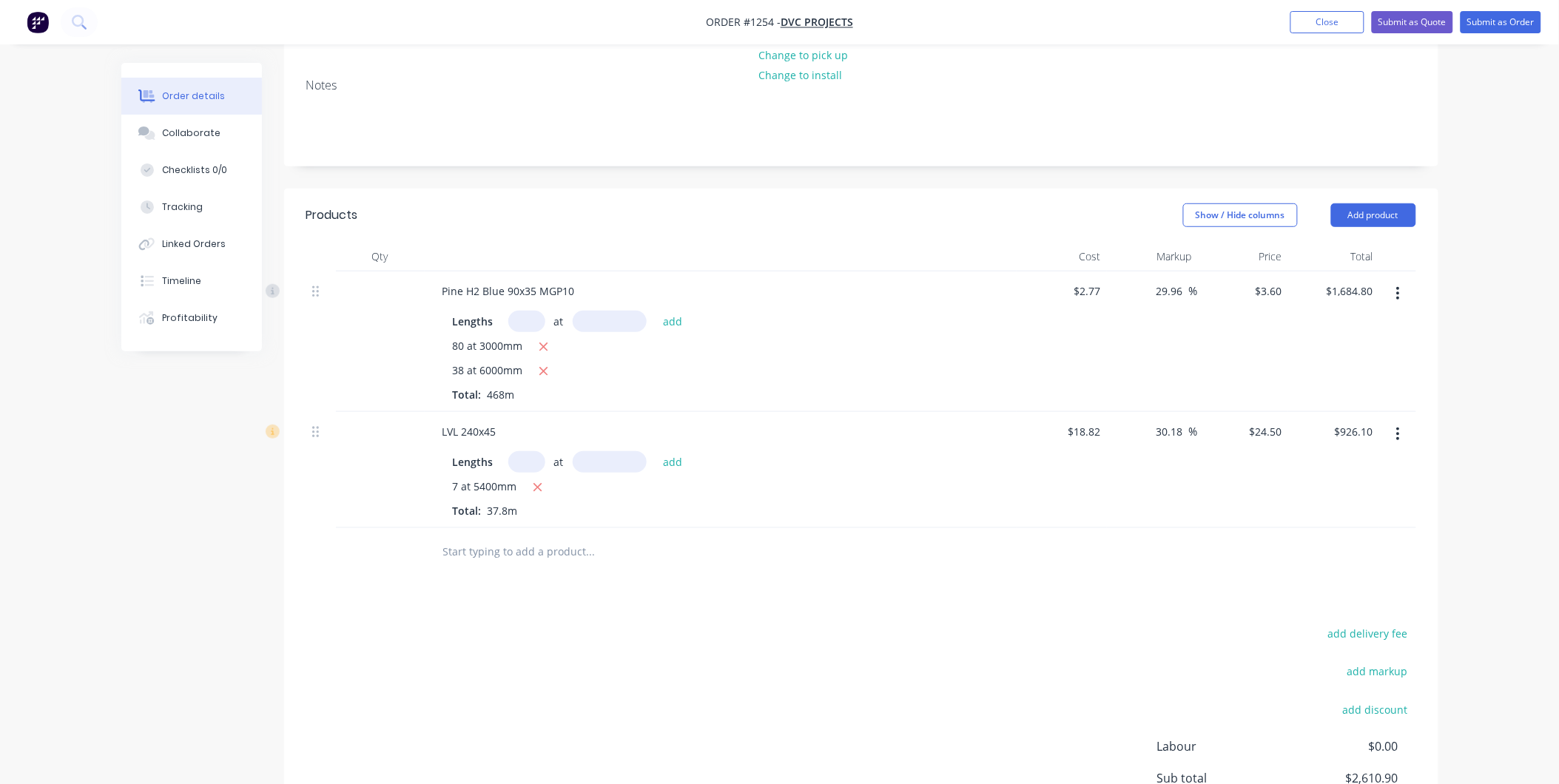
click at [468, 462] on input "text" at bounding box center [591, 551] width 296 height 30
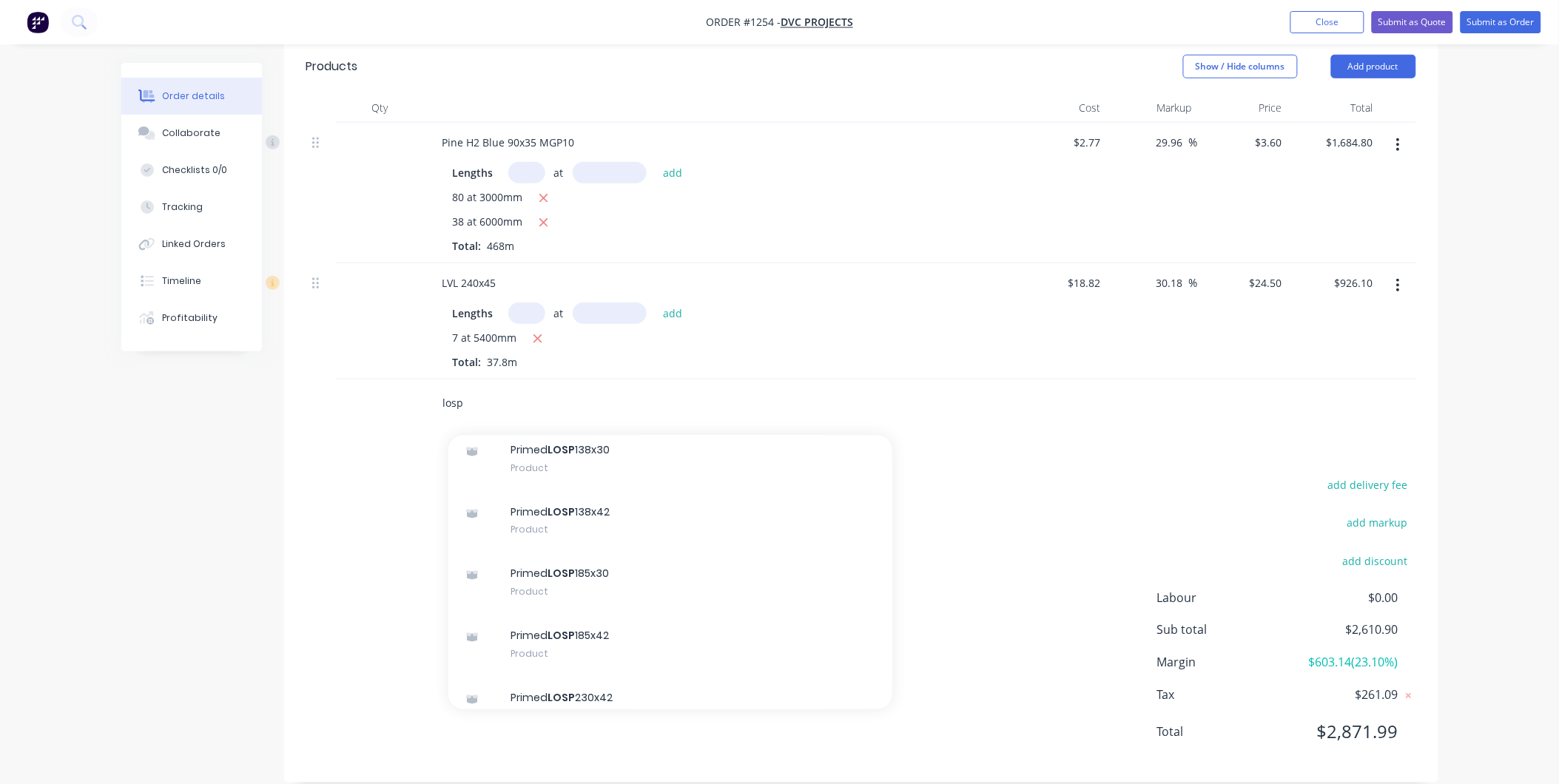
scroll to position [1314, 0]
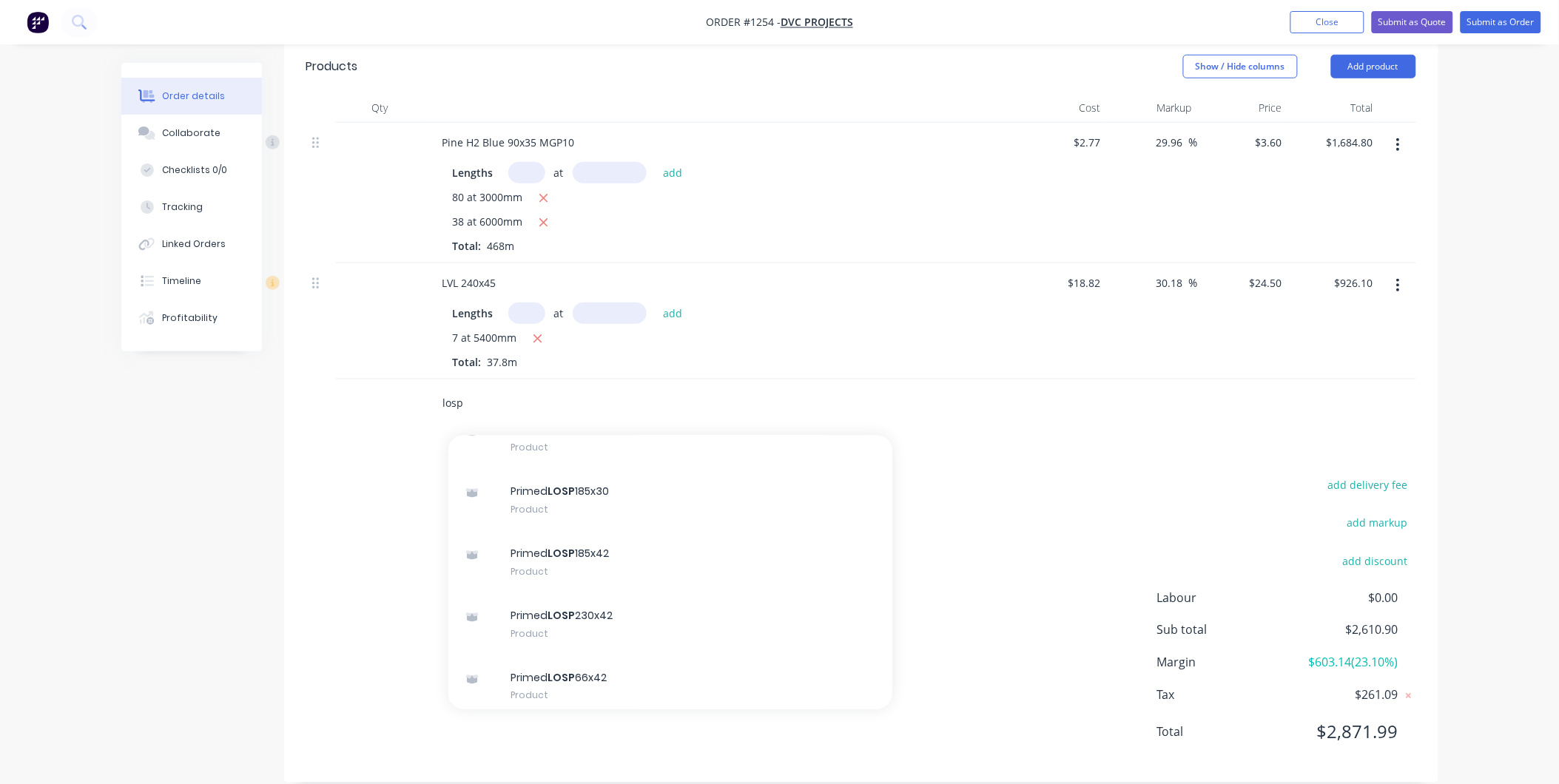
type input "losp"
click at [674, 462] on div "Primed LOSP 230x42 Product" at bounding box center [670, 625] width 444 height 62
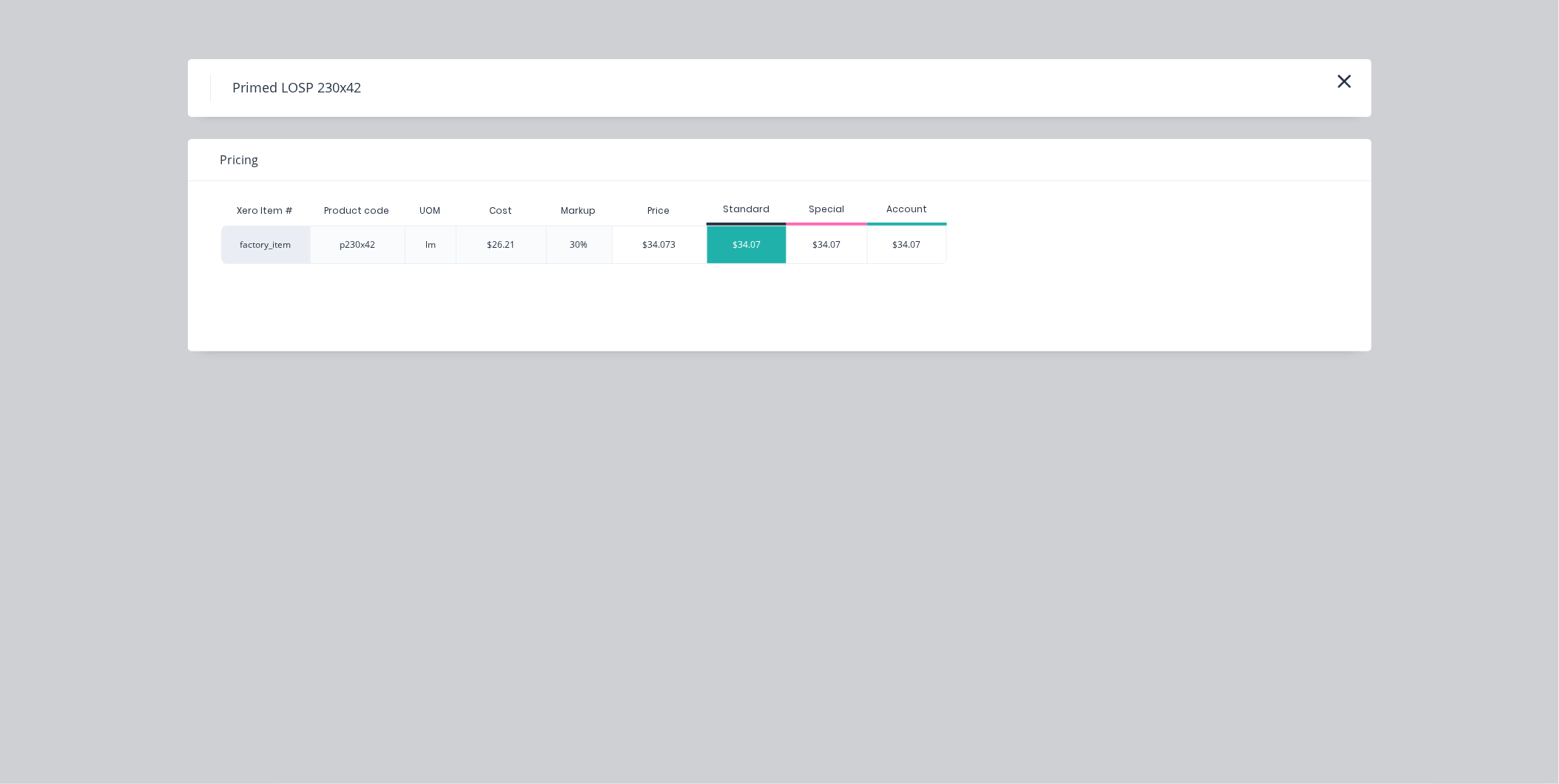
click at [748, 245] on div "$34.07" at bounding box center [747, 245] width 80 height 37
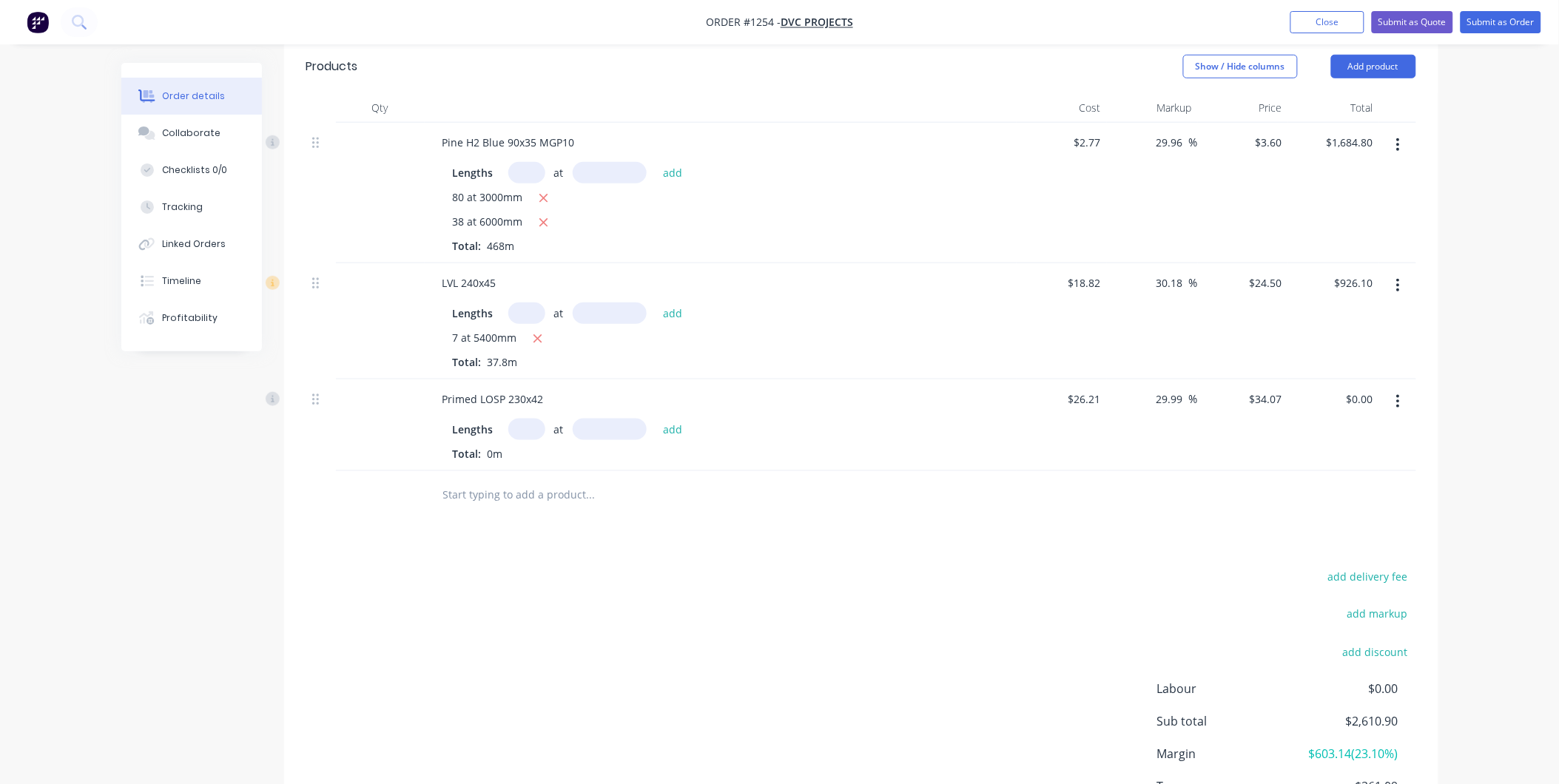
click at [533, 419] on input "text" at bounding box center [526, 429] width 37 height 21
type input "1"
type input "7200"
click at [656, 419] on button "add" at bounding box center [673, 428] width 34 height 20
type input "$245.30"
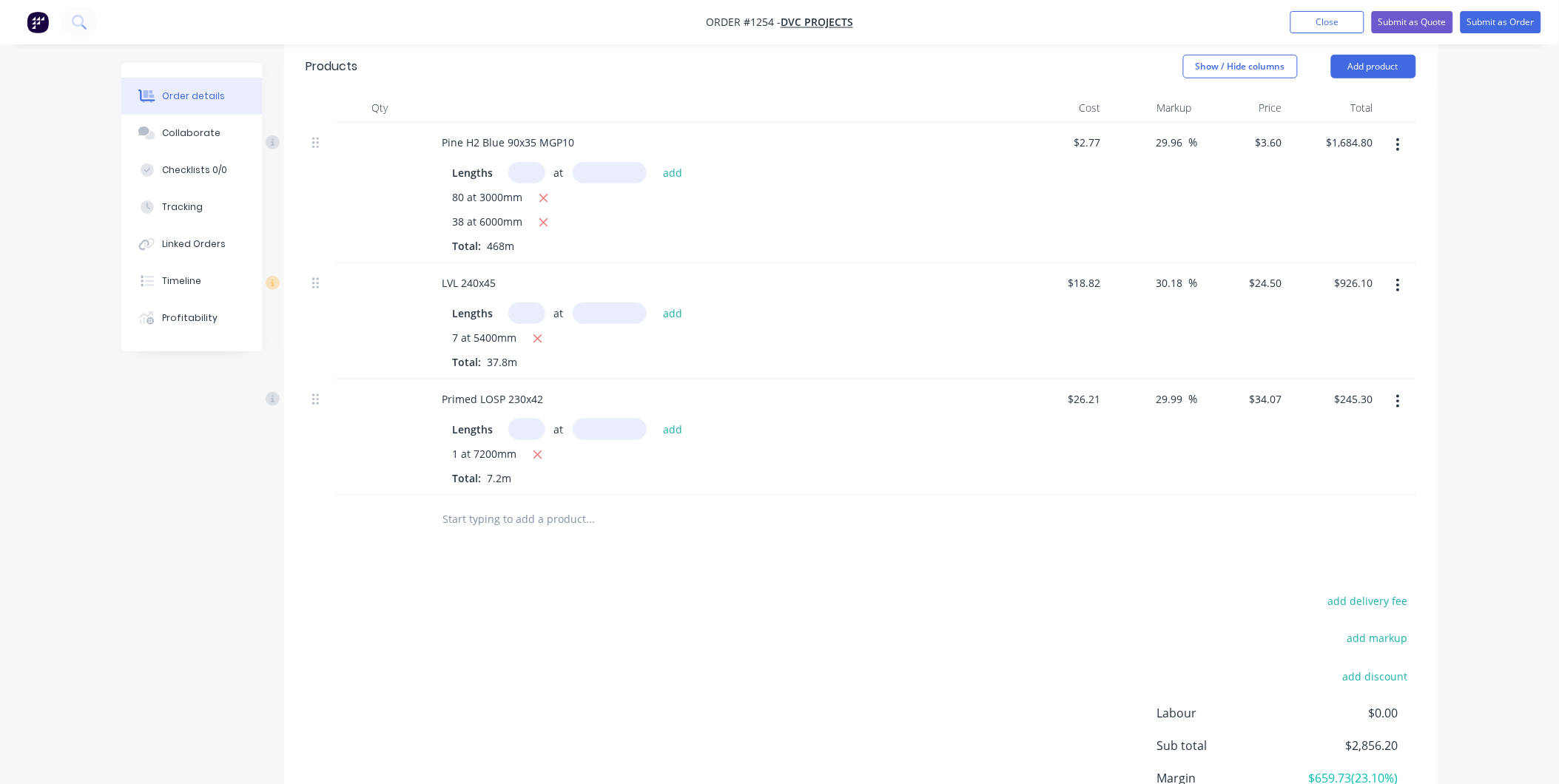
click at [479, 462] on input "text" at bounding box center [591, 519] width 296 height 30
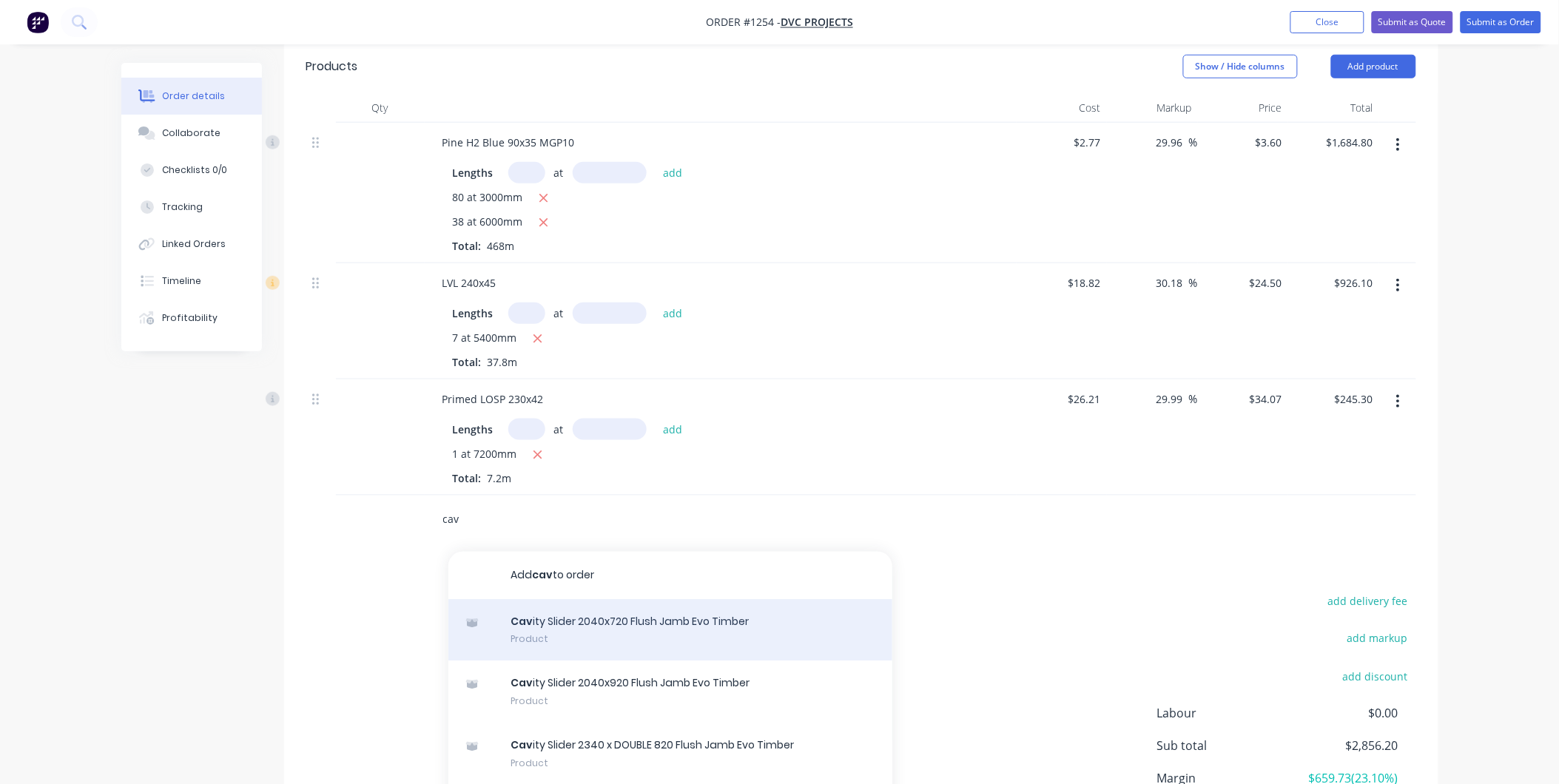
type input "cav"
click at [626, 462] on div "Cav ity Slider 2040x720 Flush Jamb Evo Timber Product" at bounding box center [670, 630] width 444 height 62
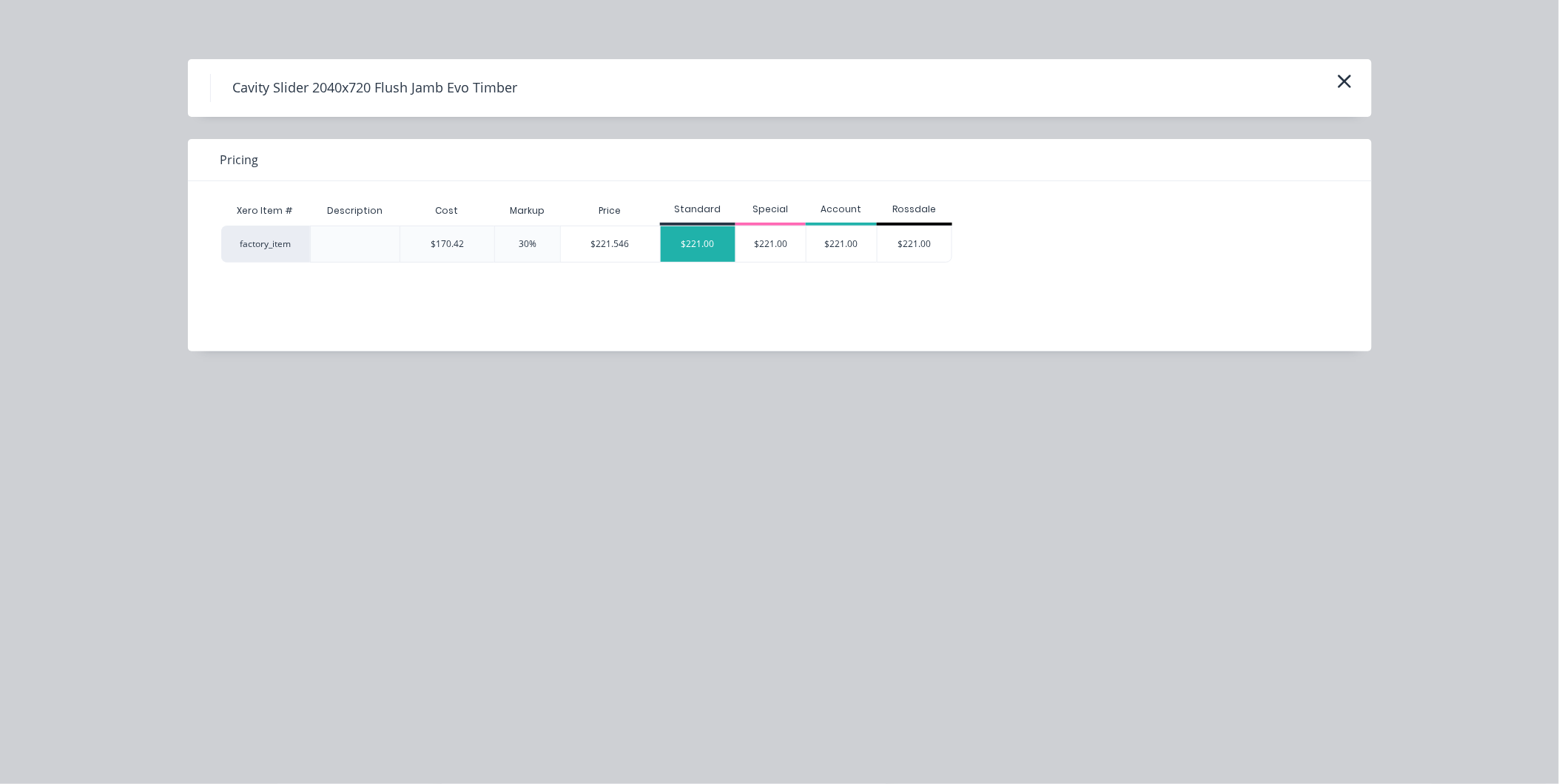
click at [704, 252] on div "$221.00" at bounding box center [698, 244] width 74 height 35
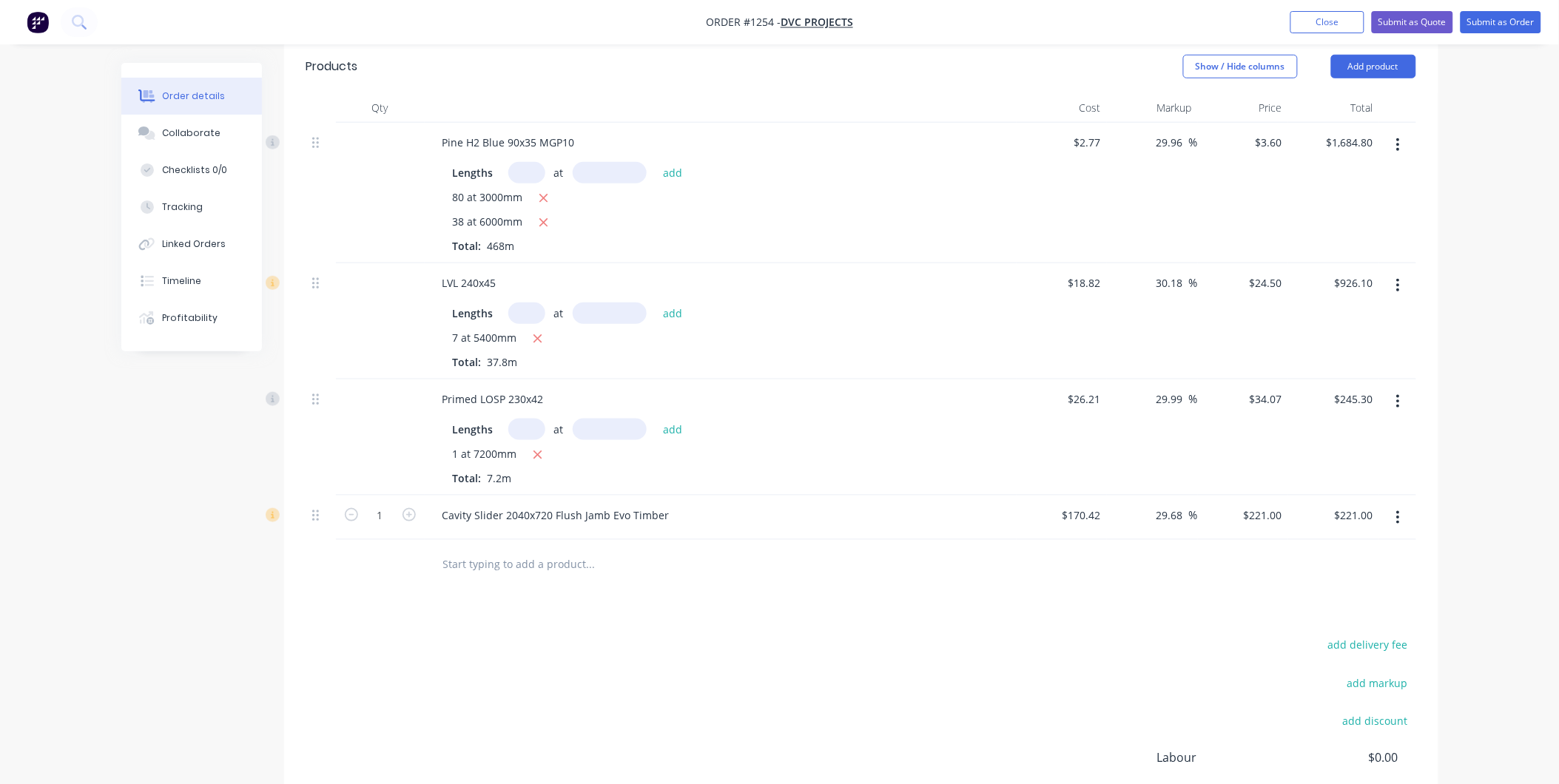
click at [494, 462] on input "text" at bounding box center [591, 564] width 296 height 30
type input "a"
type input "b"
click at [611, 462] on div "Products Show / Hide columns Add product Qty Cost Markup Price Total Pine H2 Bl…" at bounding box center [860, 492] width 1154 height 904
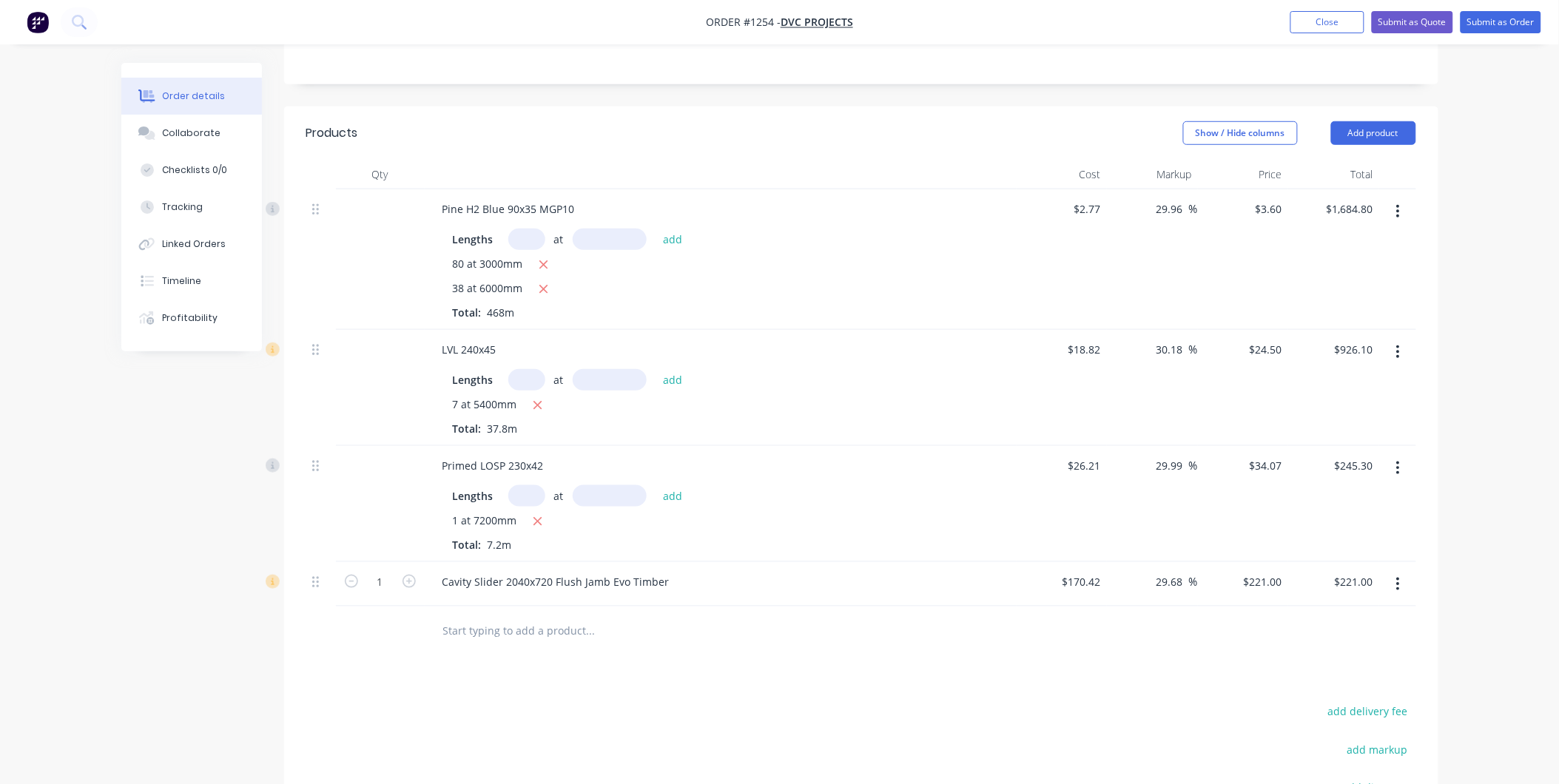
scroll to position [82, 0]
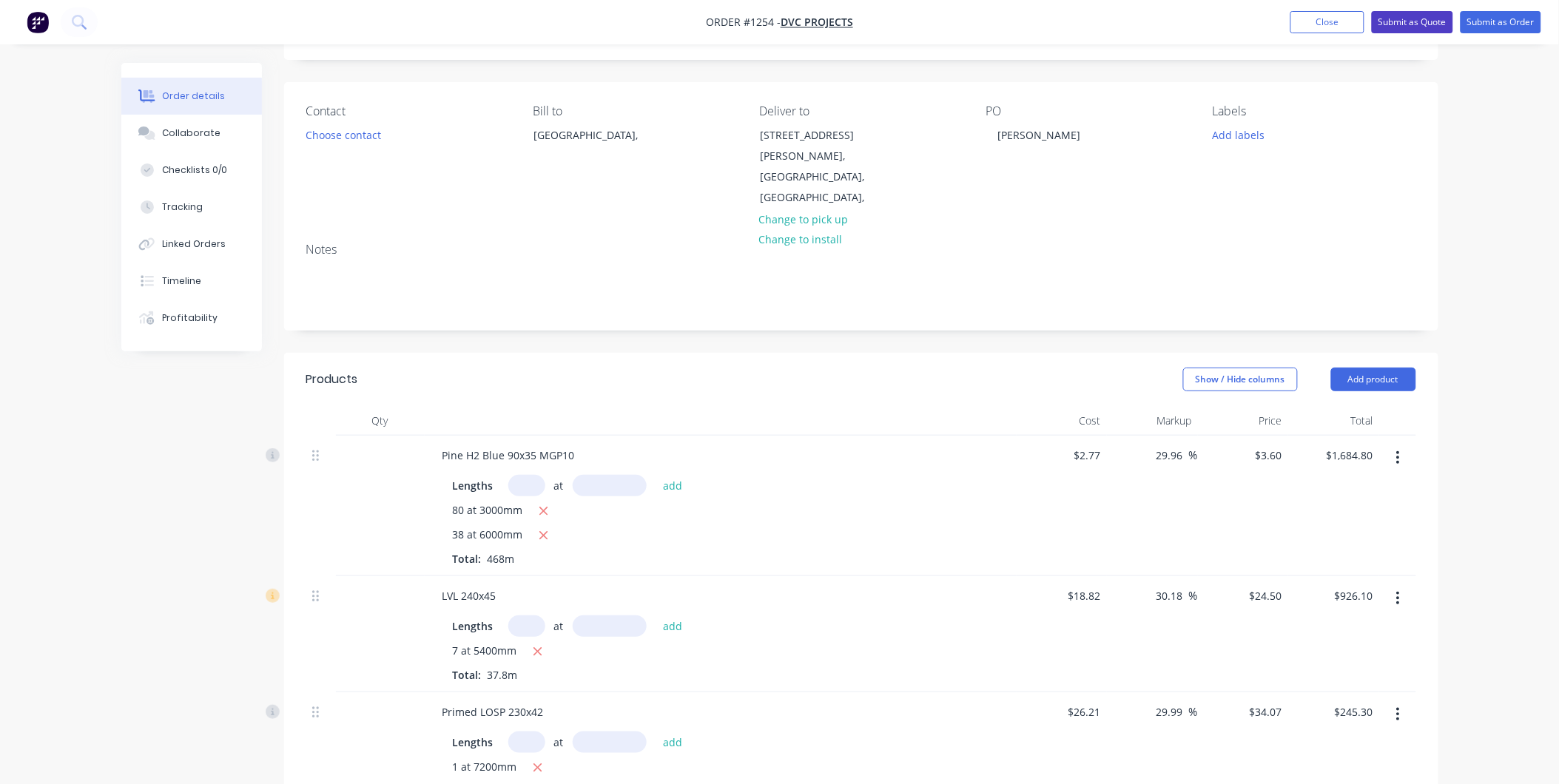
click at [854, 19] on button "Submit as Quote" at bounding box center [1411, 22] width 81 height 22
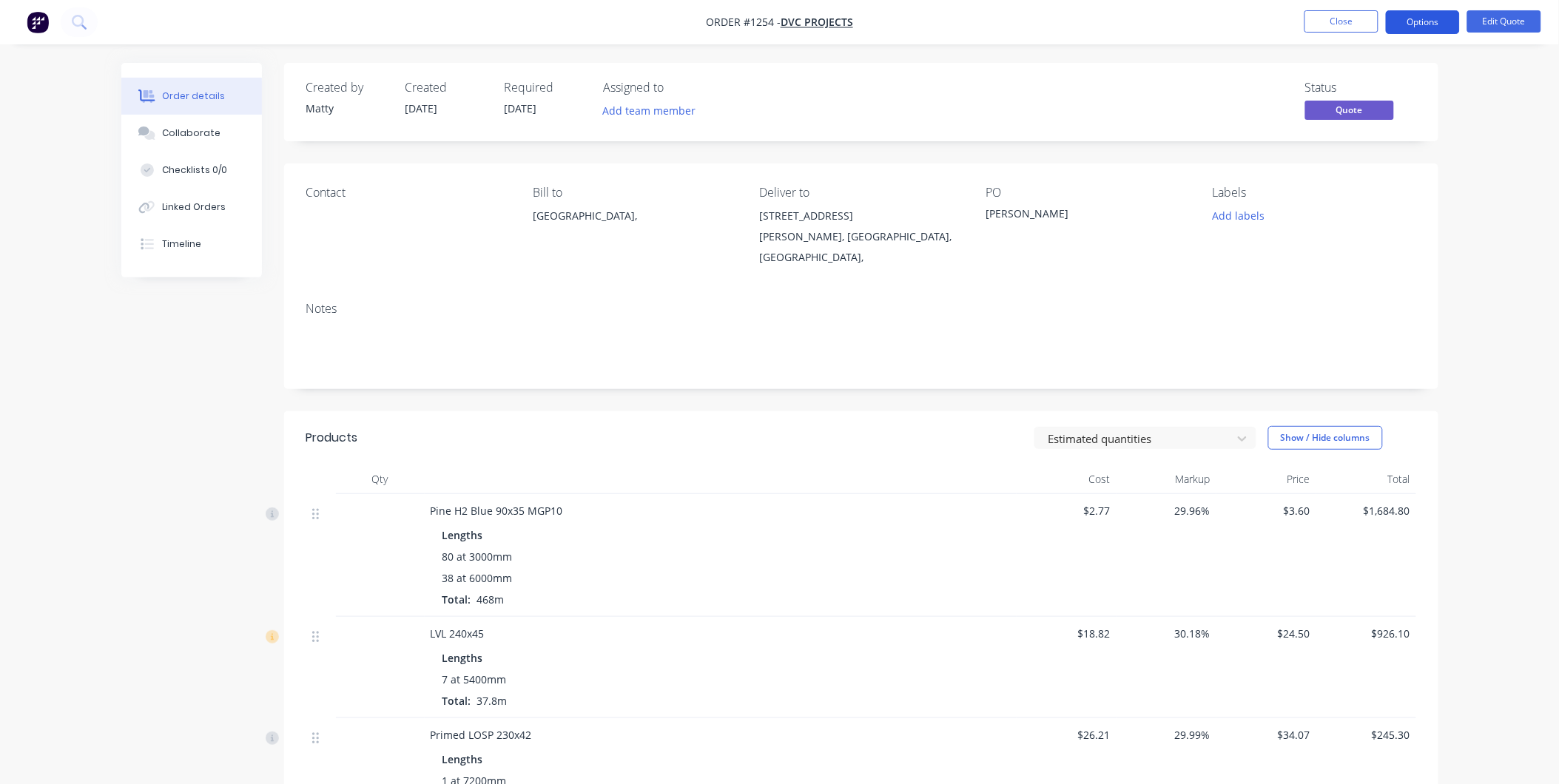
click at [854, 18] on button "Options" at bounding box center [1422, 21] width 74 height 23
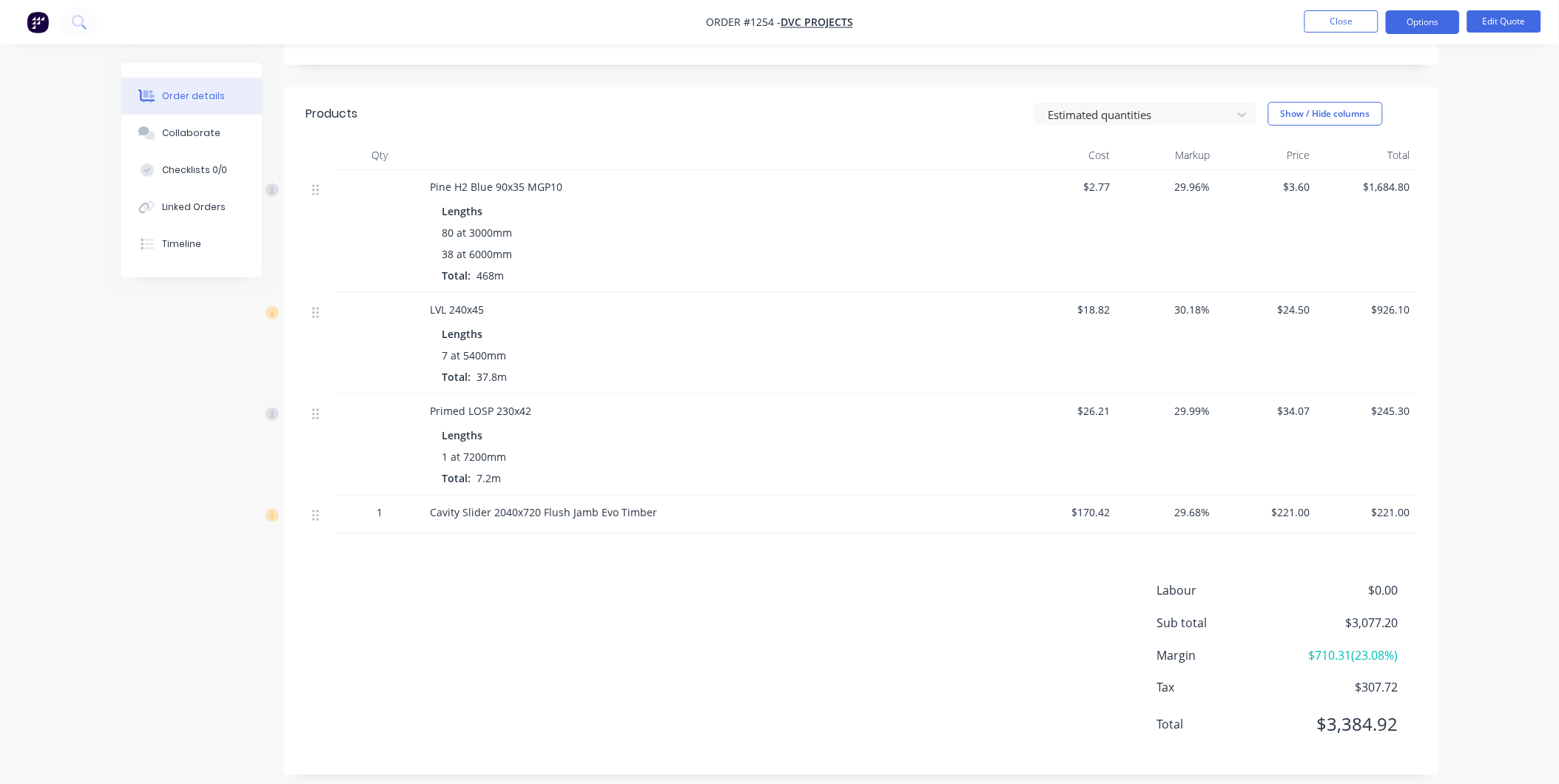
click at [715, 462] on div "Products Estimated quantities Show / Hide columns Qty Cost Markup Price Total P…" at bounding box center [860, 432] width 1154 height 688
click at [854, 25] on button "Options" at bounding box center [1422, 21] width 74 height 23
click at [831, 462] on div "Products Estimated quantities Show / Hide columns Qty Cost Markup Price Total P…" at bounding box center [860, 432] width 1154 height 688
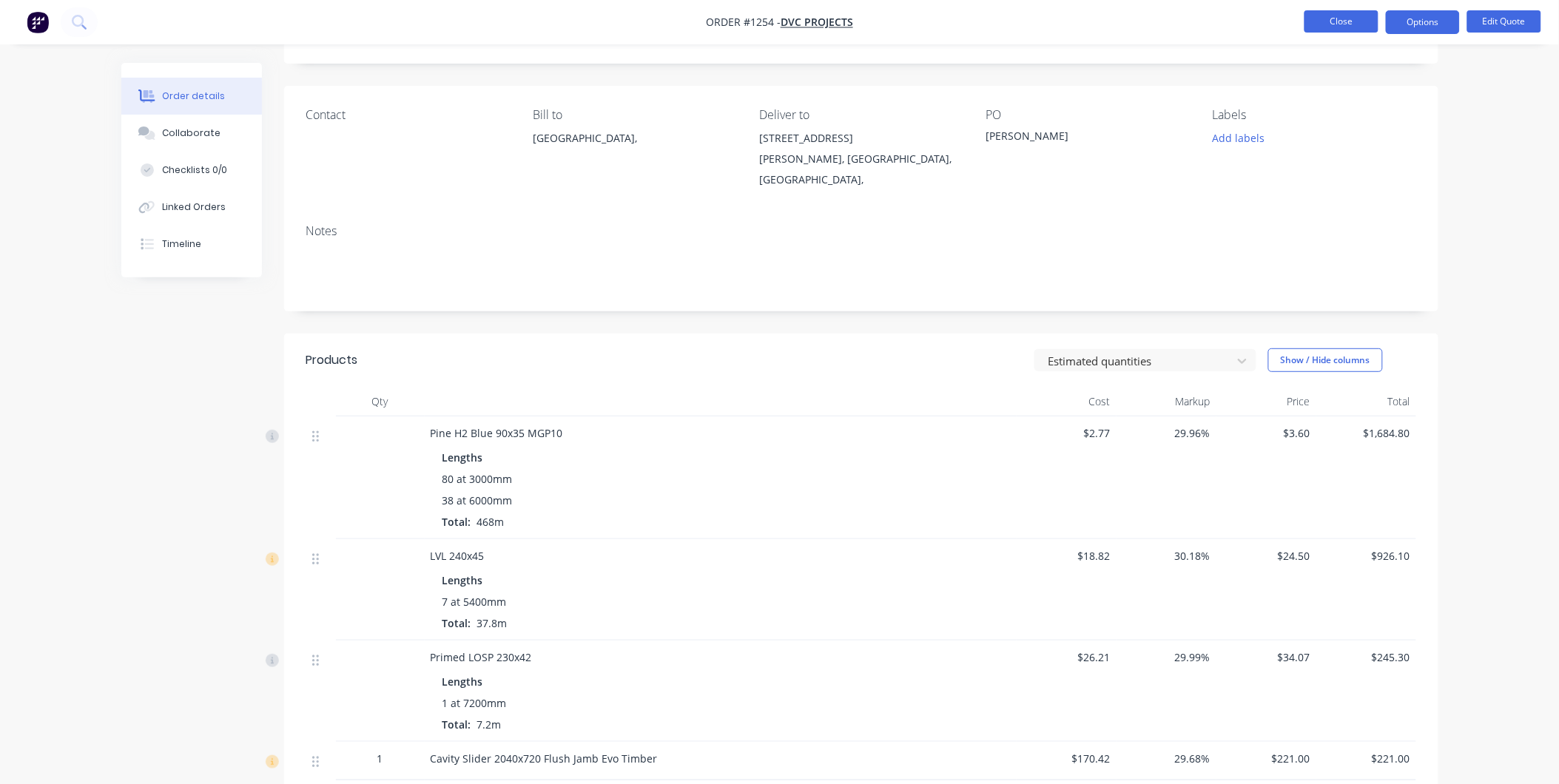
click at [854, 17] on button "Close" at bounding box center [1341, 21] width 74 height 22
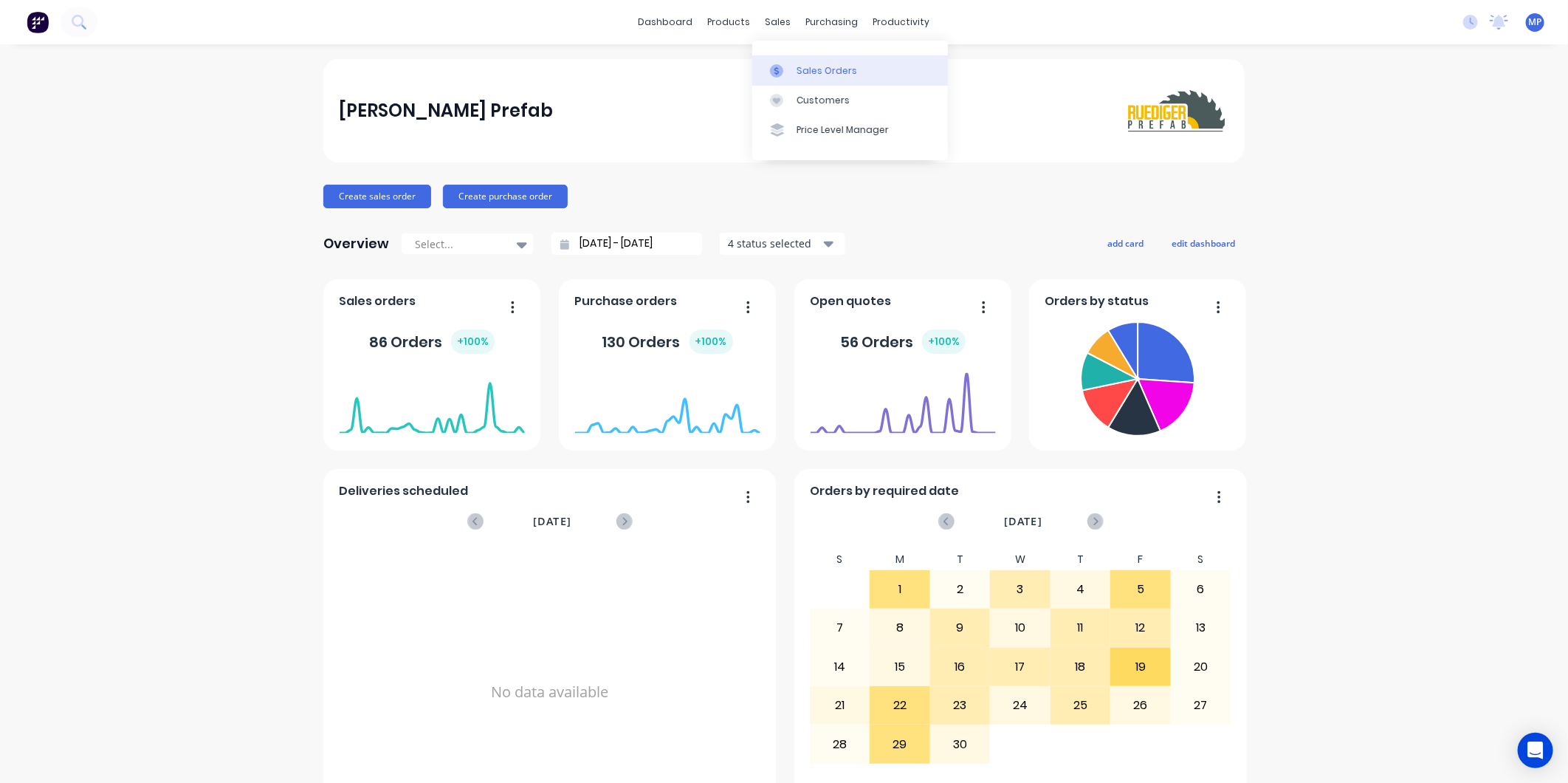
click at [778, 67] on icon at bounding box center [776, 71] width 13 height 13
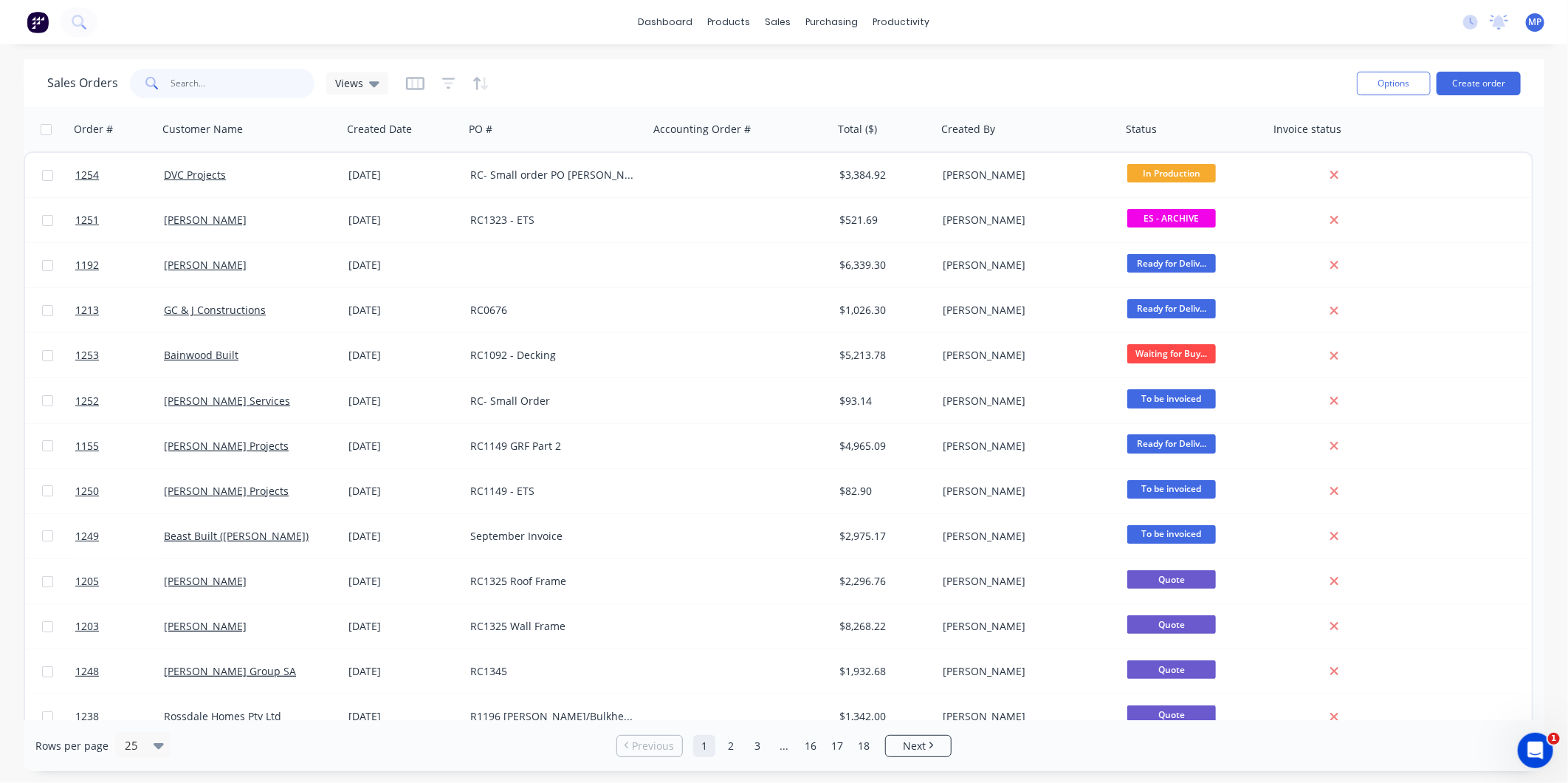
click at [248, 88] on input "text" at bounding box center [242, 84] width 144 height 30
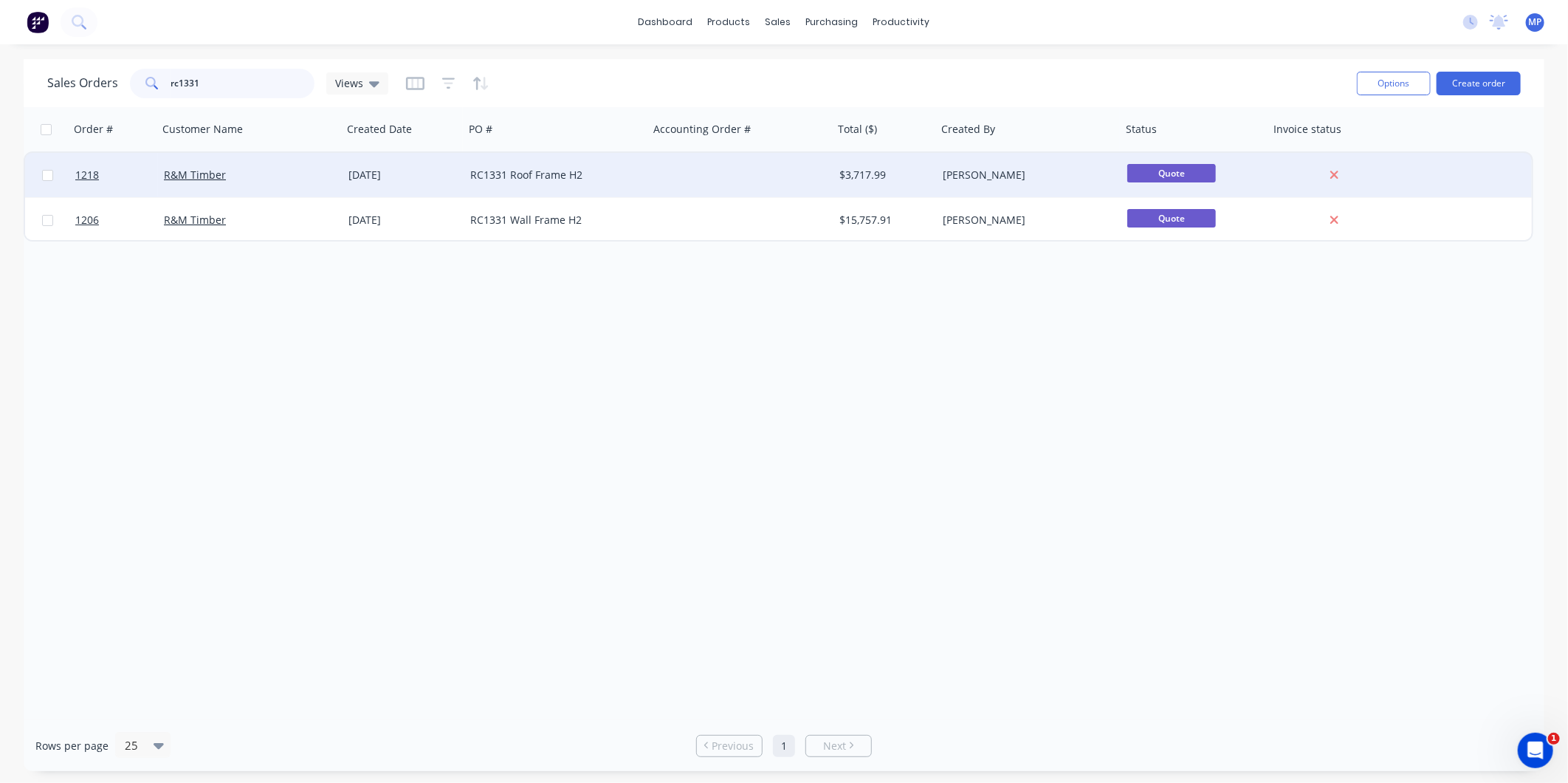
type input "rc1331"
click at [654, 177] on div at bounding box center [741, 176] width 185 height 45
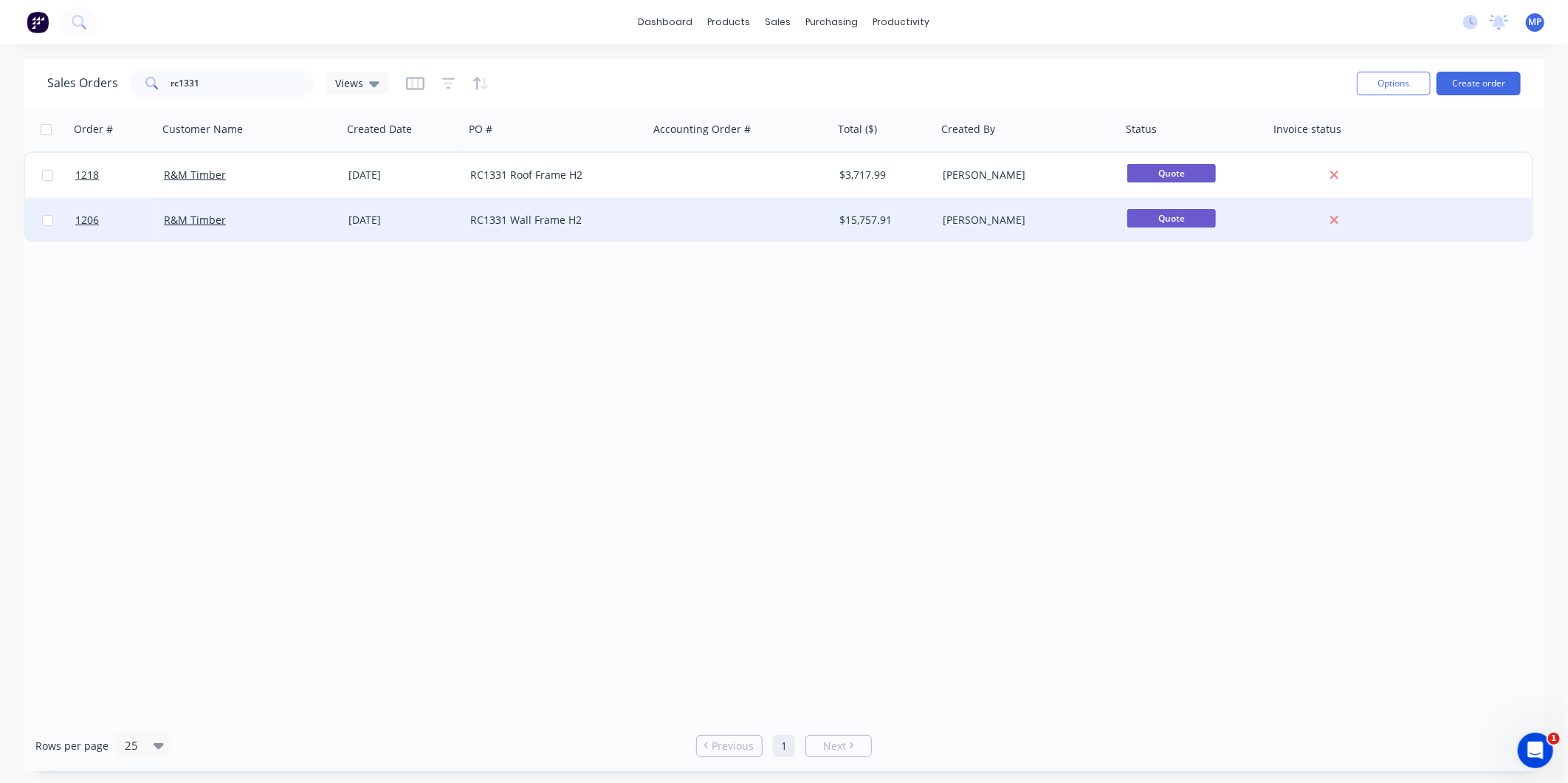
click at [668, 226] on div at bounding box center [741, 220] width 185 height 45
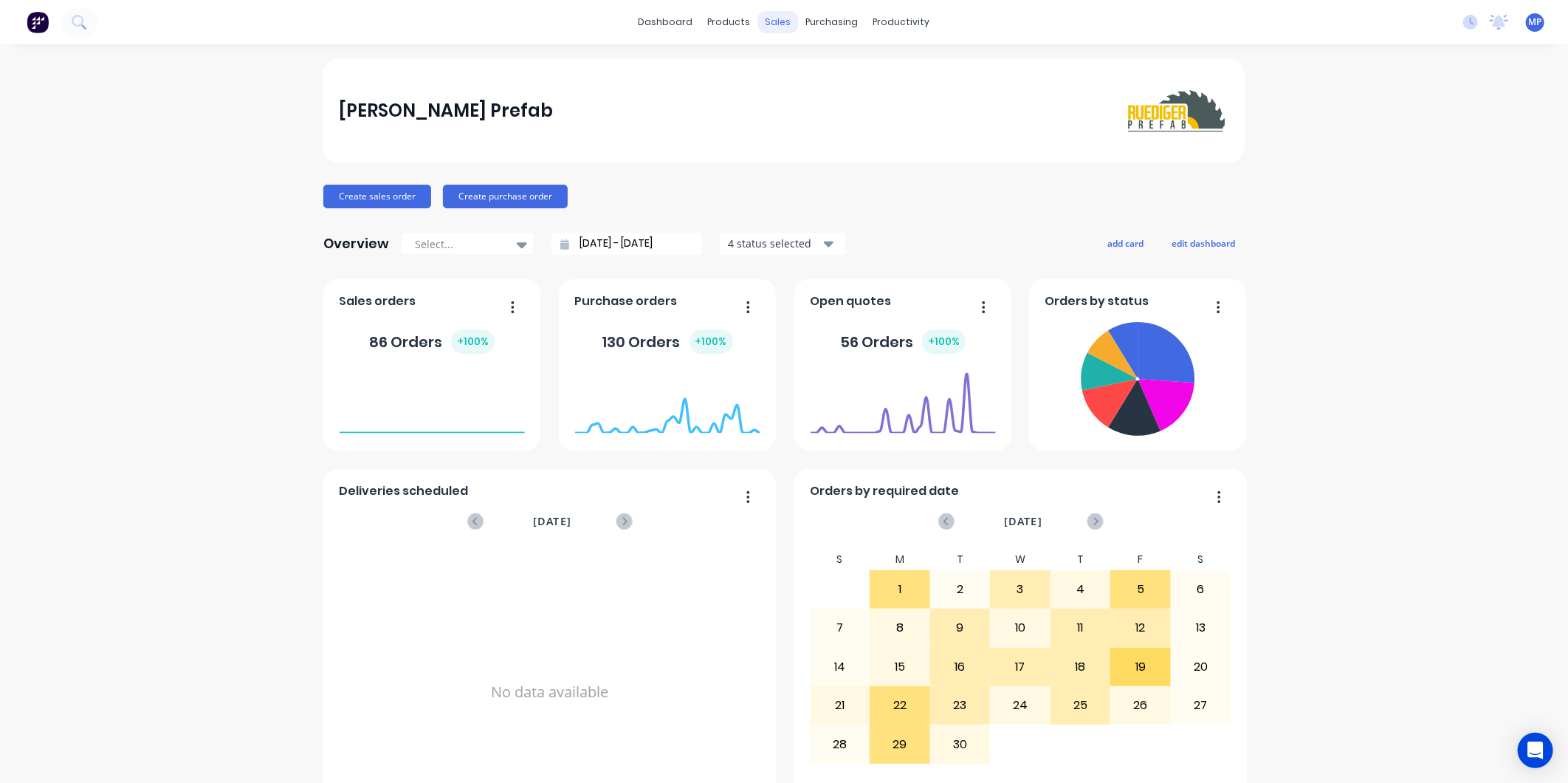
click at [776, 23] on div "sales" at bounding box center [779, 22] width 41 height 22
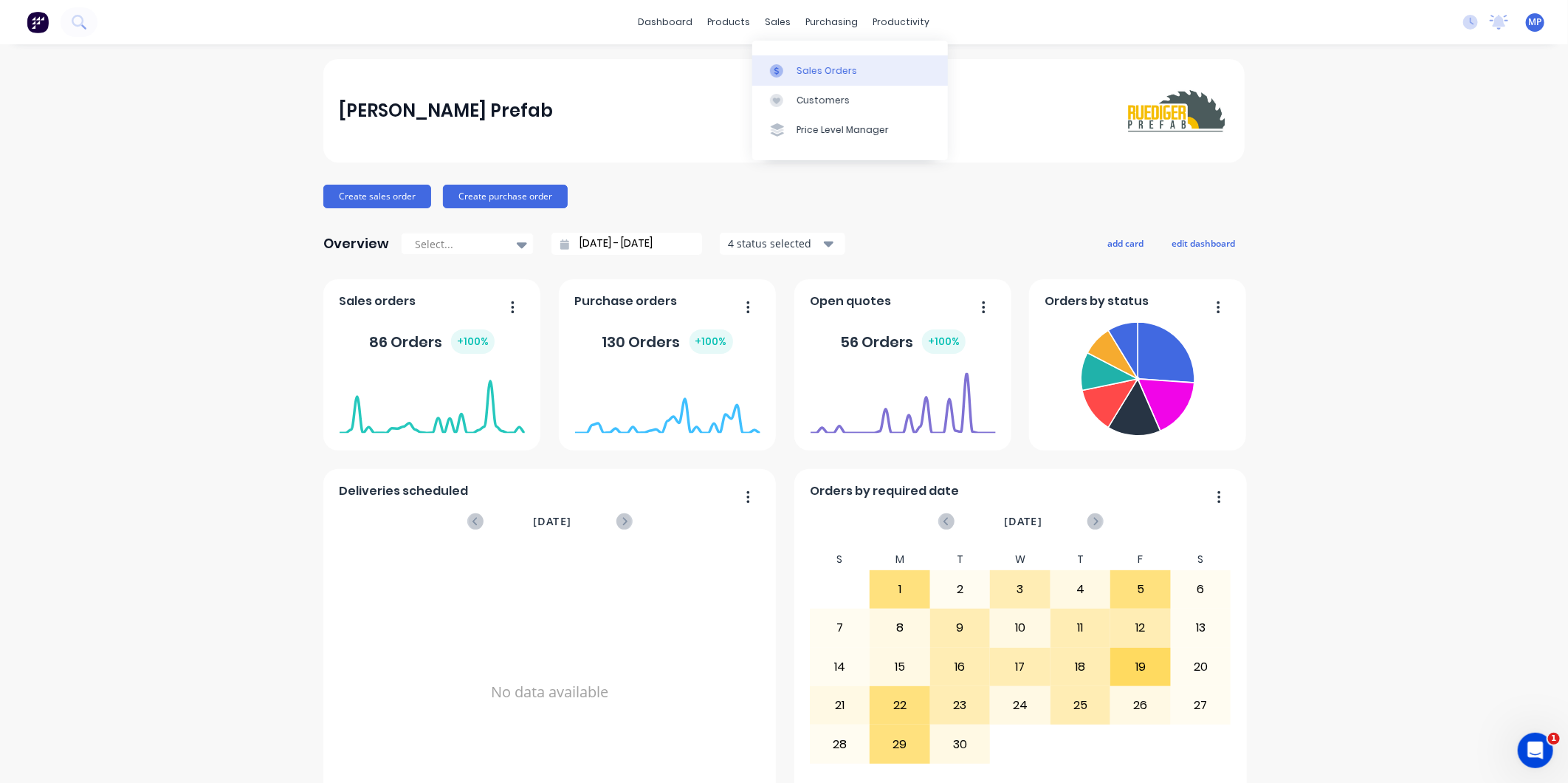
click at [784, 80] on link "Sales Orders" at bounding box center [849, 71] width 196 height 30
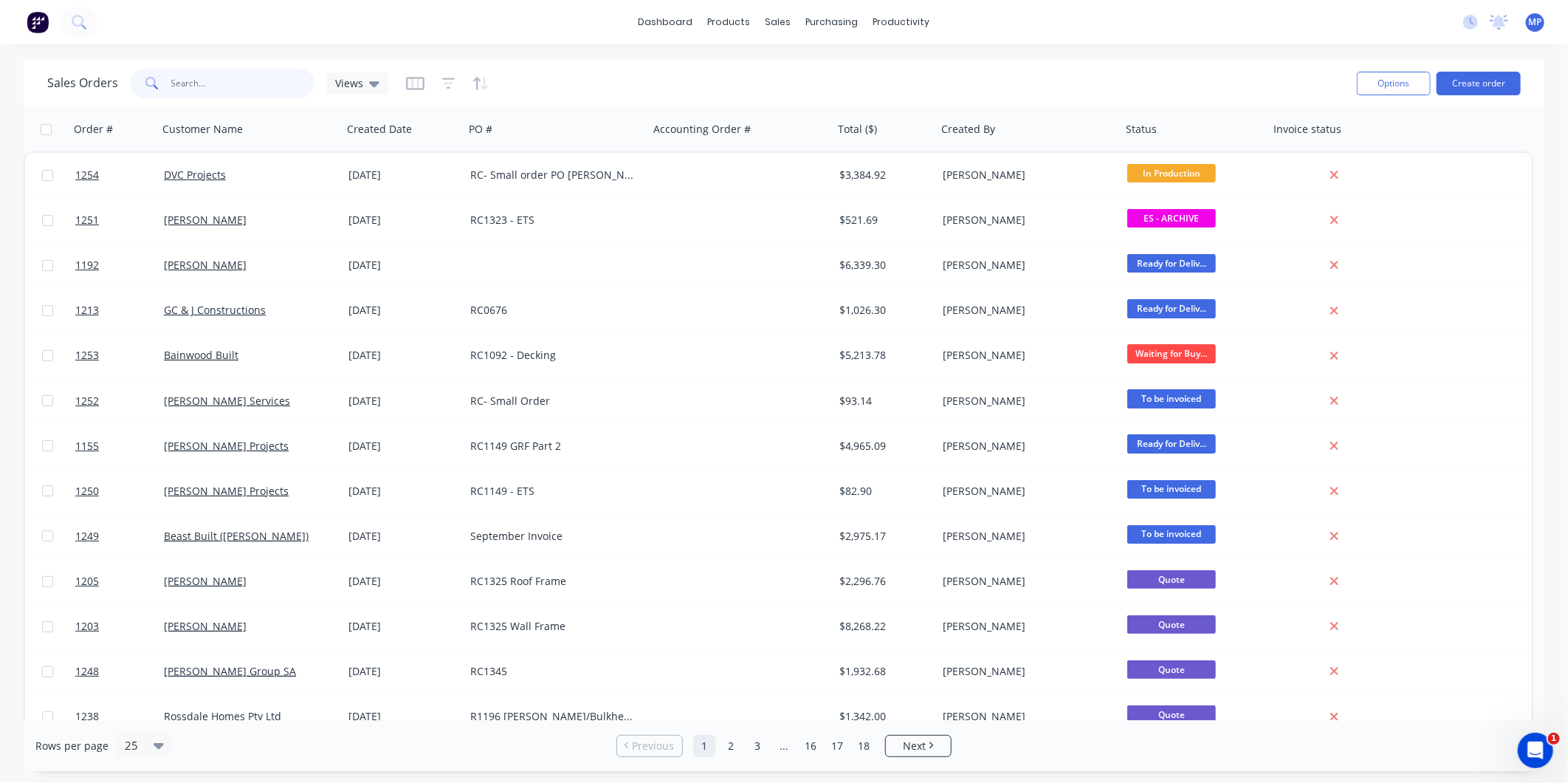
click at [214, 82] on input "text" at bounding box center [242, 84] width 144 height 30
type input "rc1331"
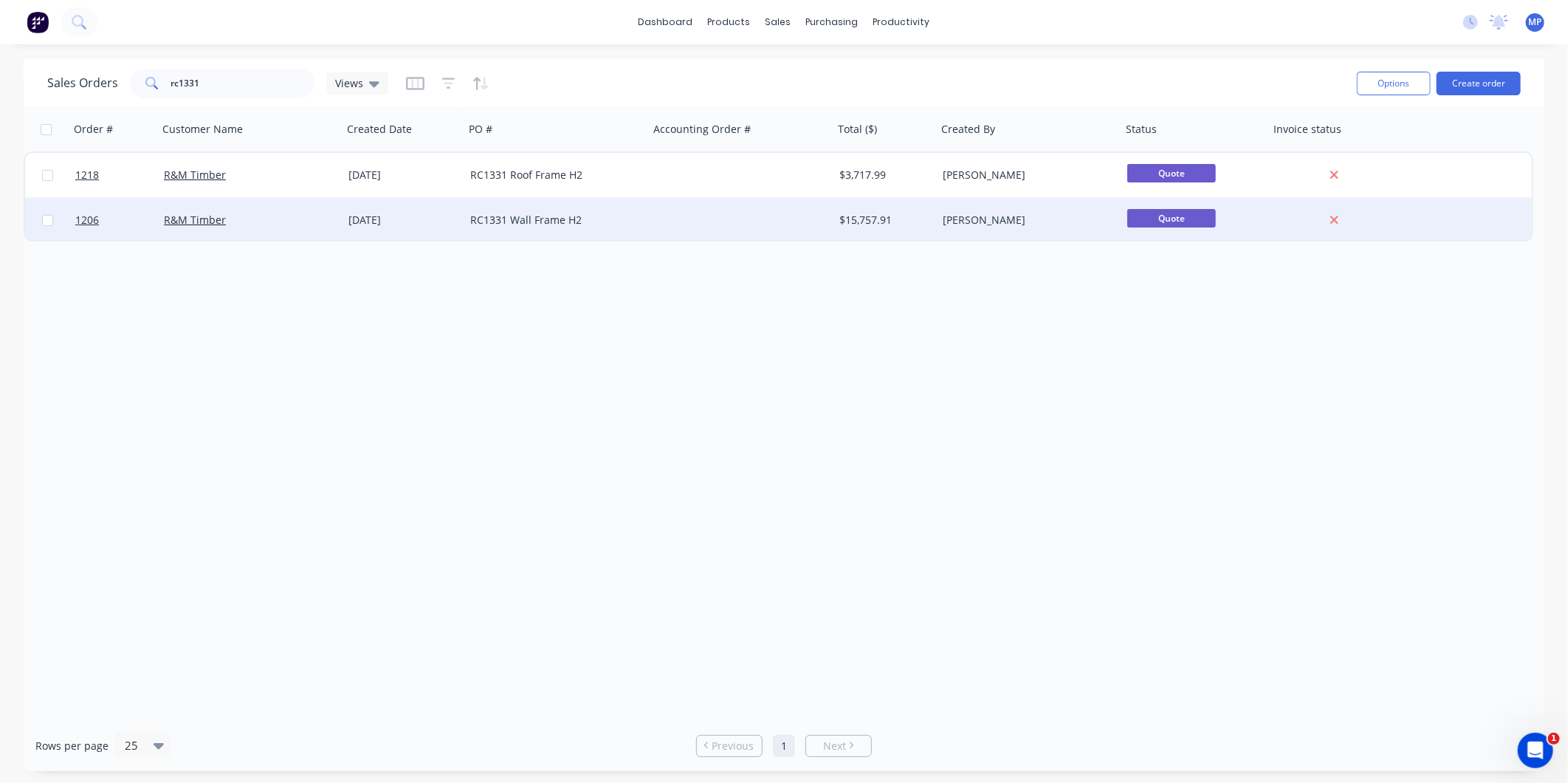
click at [813, 220] on div at bounding box center [741, 220] width 185 height 45
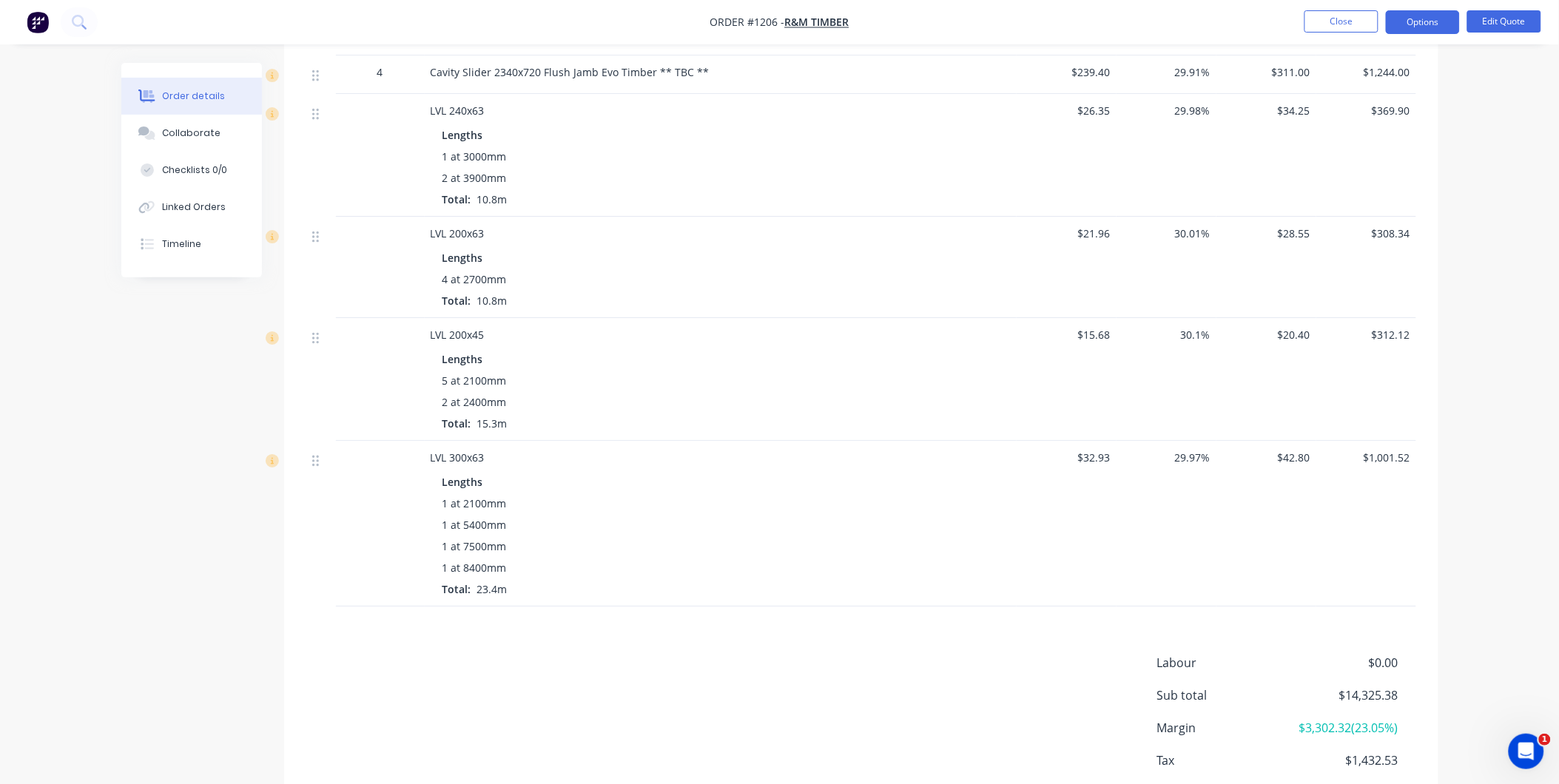
scroll to position [1828, 0]
